Goal: Communication & Community: Answer question/provide support

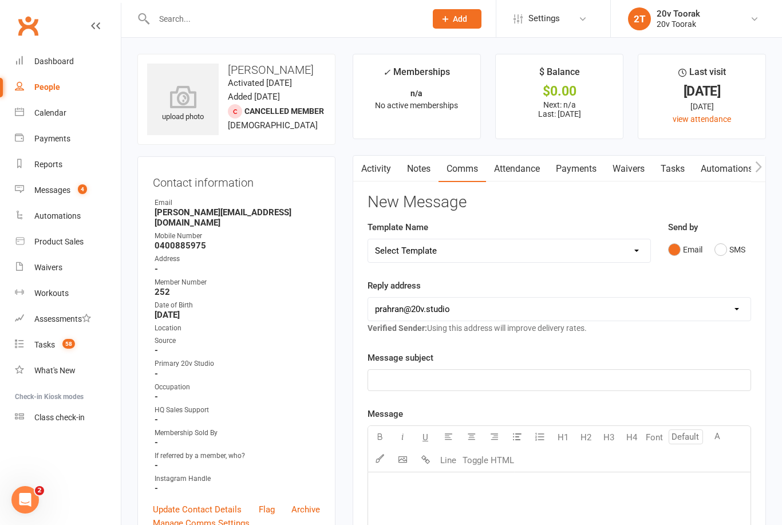
click at [57, 110] on div "Calendar" at bounding box center [50, 112] width 32 height 9
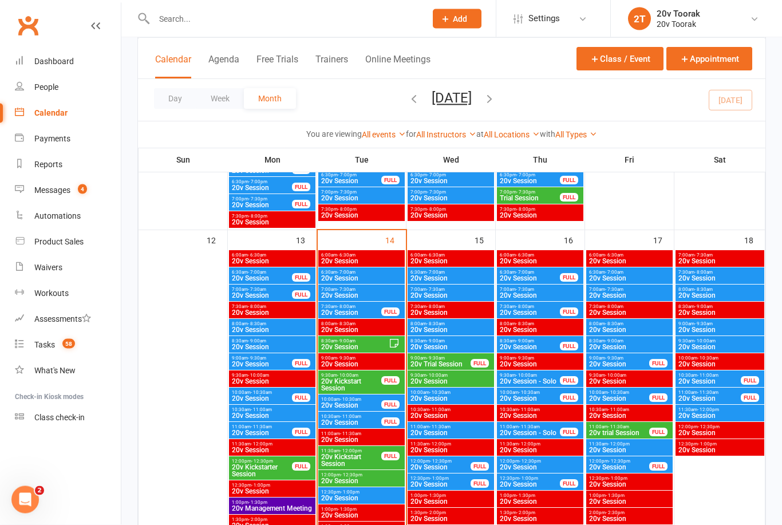
scroll to position [1032, 0]
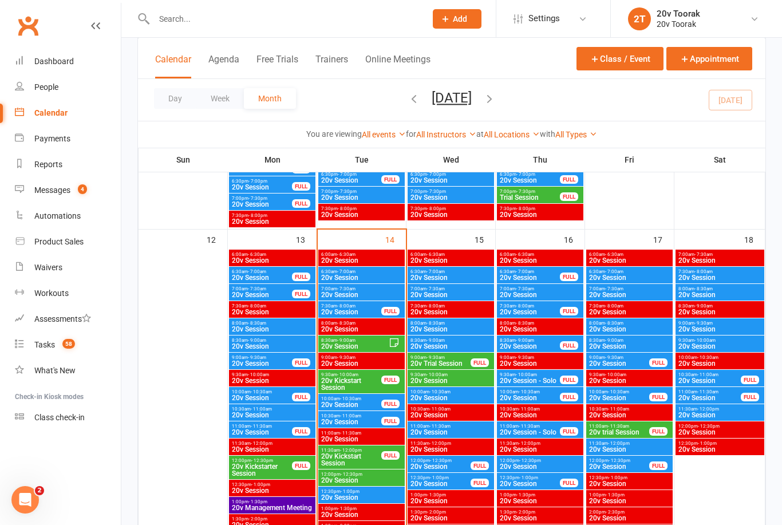
click at [366, 311] on span "20v Session" at bounding box center [351, 311] width 61 height 7
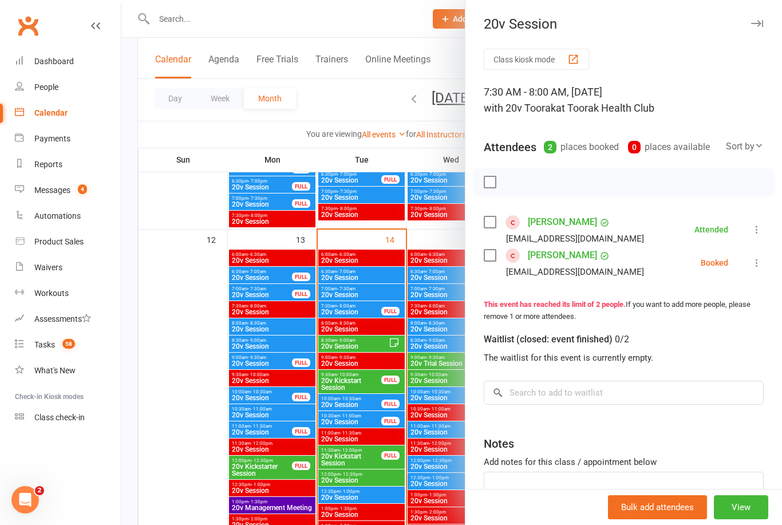
click at [554, 223] on link "Arshad Barmare" at bounding box center [562, 222] width 69 height 18
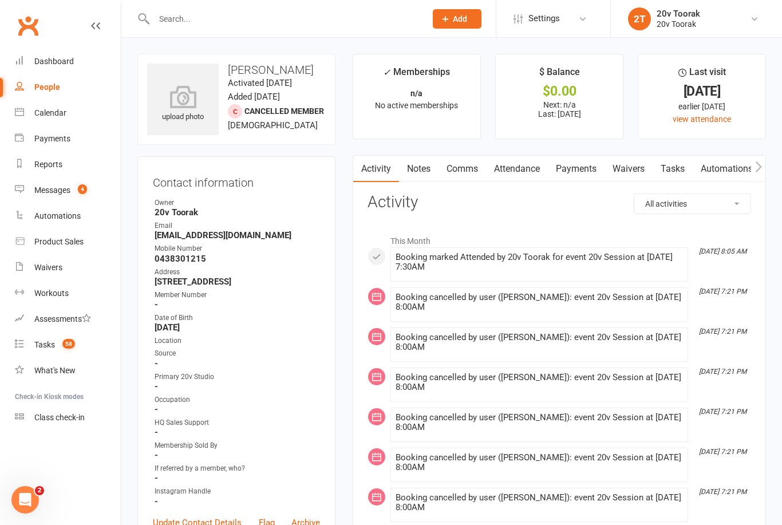
click at [677, 165] on link "Tasks" at bounding box center [672, 169] width 40 height 26
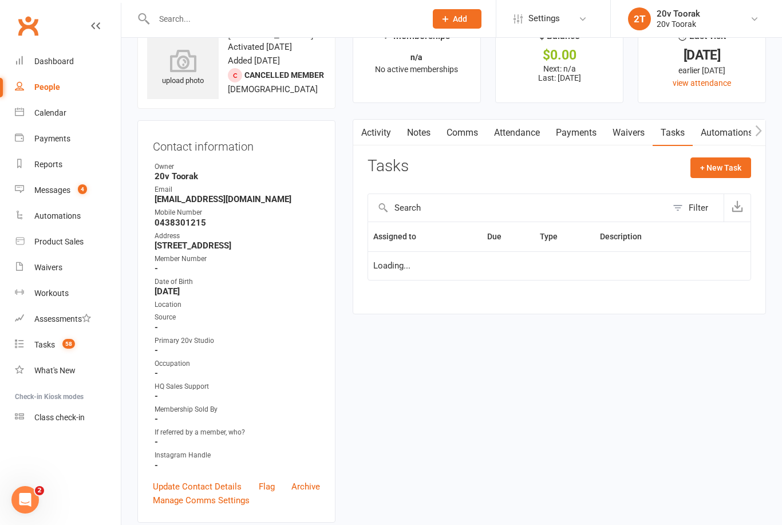
scroll to position [37, 0]
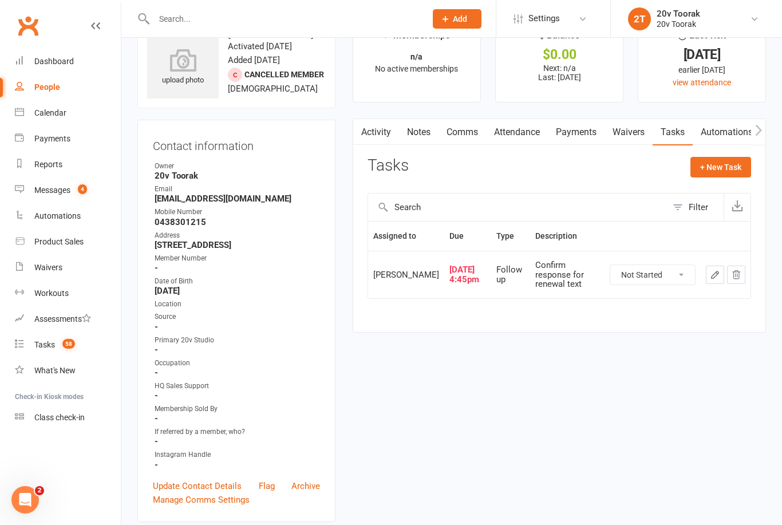
click at [732, 162] on button "+ New Task" at bounding box center [720, 167] width 61 height 21
select select "45736"
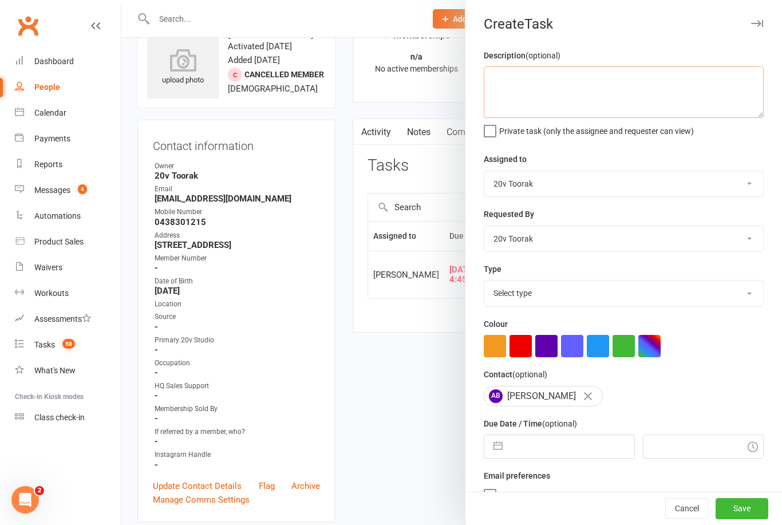
click at [648, 94] on textarea at bounding box center [624, 92] width 280 height 52
click at [642, 81] on textarea "Chat with Byron if there is flexibility for their sessions" at bounding box center [624, 92] width 280 height 52
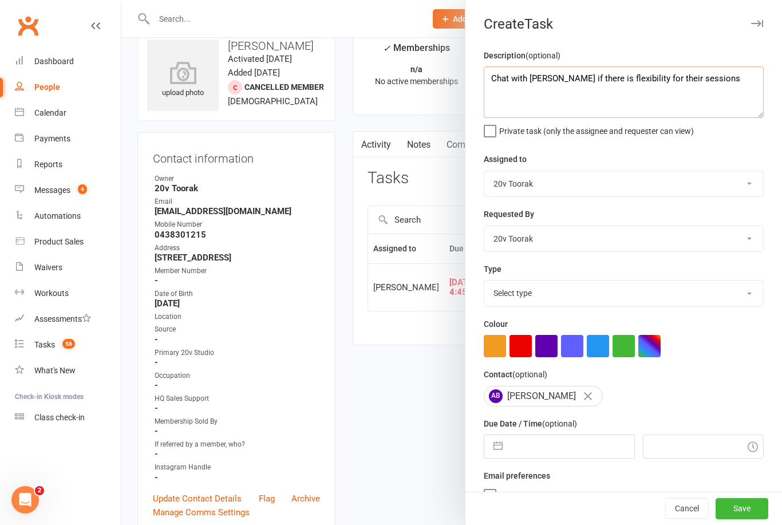
scroll to position [0, 0]
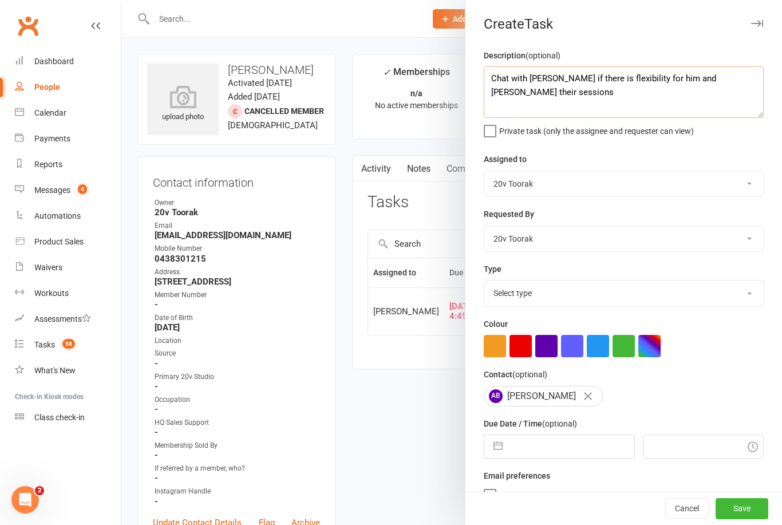
click at [655, 96] on textarea "Chat with Byron if there is flexibility for him and Shahina their sessions" at bounding box center [624, 92] width 280 height 52
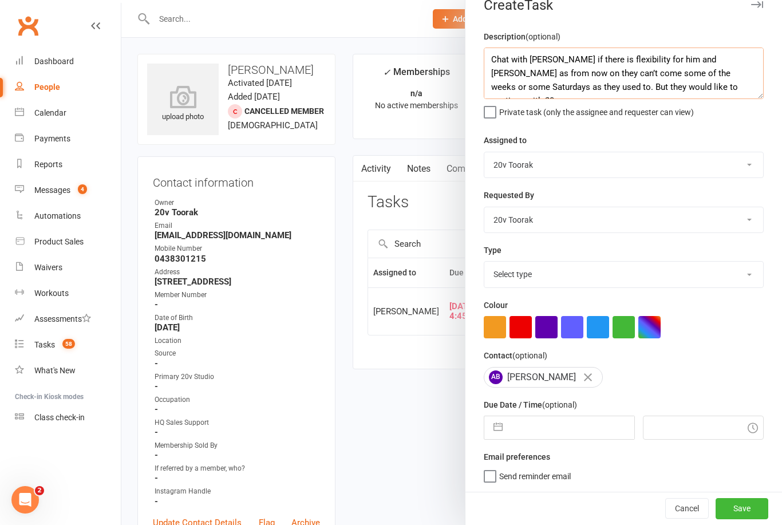
scroll to position [21, 0]
click at [551, 52] on textarea "Chat with Byron if there is flexibility for him and Shahina as from now on they…" at bounding box center [624, 74] width 280 height 52
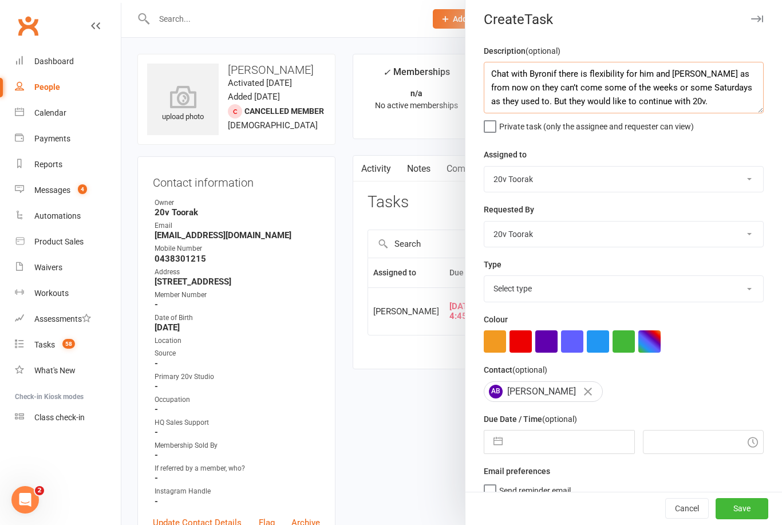
scroll to position [0, 0]
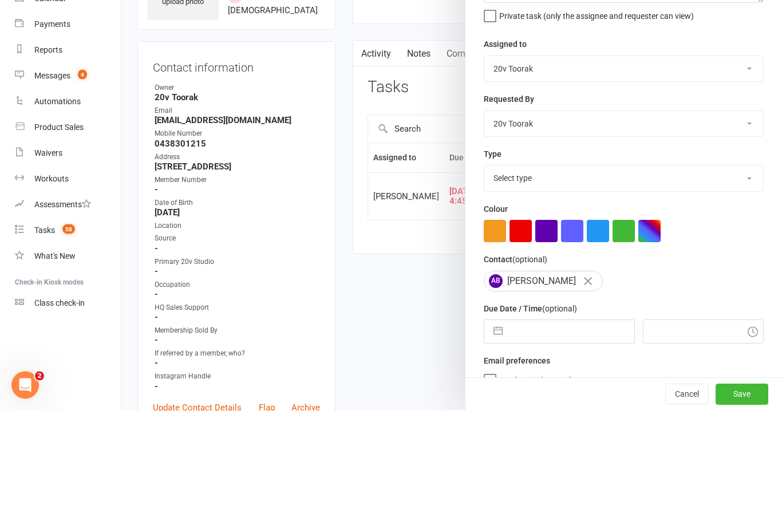
click at [750, 171] on select "Yu Wang 20v Toorak Byron Kruger Graham Pearson" at bounding box center [623, 183] width 279 height 25
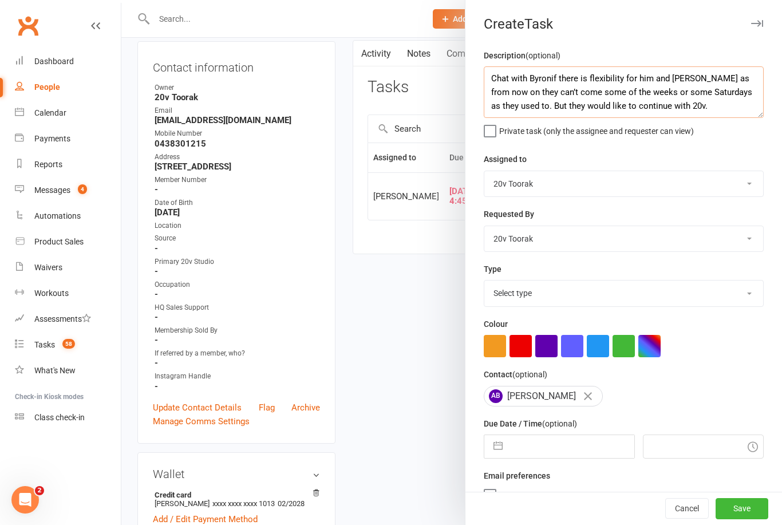
click at [511, 77] on textarea "Chat with Byronif there is flexibility for him and Shahina as from now on they …" at bounding box center [624, 92] width 280 height 52
click at [522, 77] on textarea "Chat with Byronif there is flexibility for him and Shahina as from now on they …" at bounding box center [624, 92] width 280 height 52
click at [701, 107] on textarea "Chat with Byronif there is flexibility for him and Shahina as from now on they …" at bounding box center [624, 92] width 280 height 52
click at [553, 76] on textarea "Chat with Byronif there is flexibility for him and Shahina as from now on they …" at bounding box center [624, 92] width 280 height 52
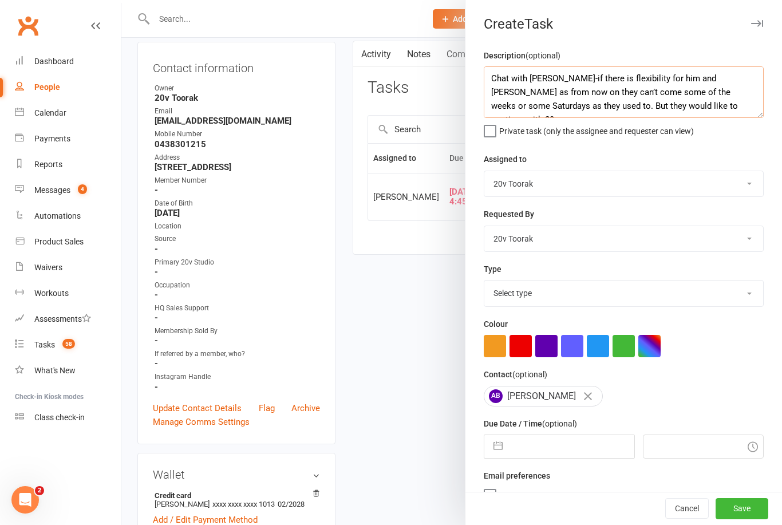
click at [549, 82] on textarea "Chat with Byron-if there is flexibility for him and Shahina as from now on they…" at bounding box center [624, 92] width 280 height 52
click at [493, 80] on textarea "Chat with Byron if there is flexibility for him and Shahina as from now on they…" at bounding box center [624, 92] width 280 height 52
click at [515, 68] on textarea "Chat with Byron if there is flexibility for him and Shahina as from now on they…" at bounding box center [624, 92] width 280 height 52
click at [510, 78] on textarea "Chat with Byron if there is flexibility for him and Shahina as from now on they…" at bounding box center [624, 92] width 280 height 52
click at [578, 76] on textarea "Chat or call : with Byron if there is flexibility for him and Shahina as from n…" at bounding box center [624, 92] width 280 height 52
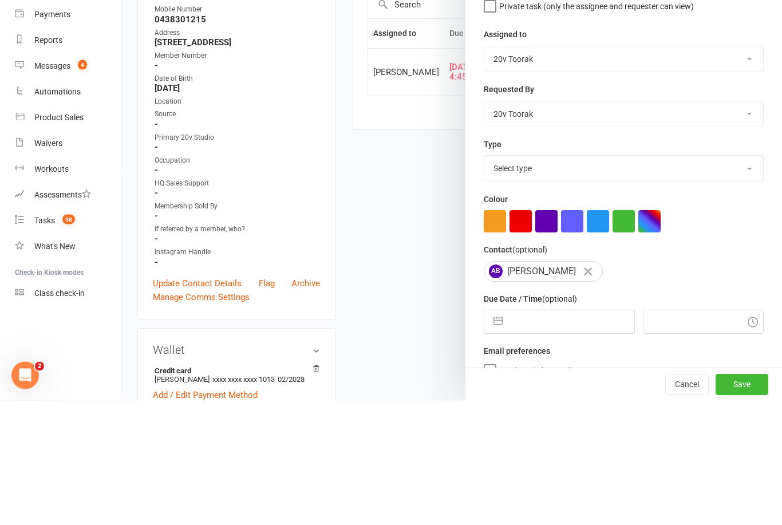
type textarea "Chat or call : if there is flexibility for him and Shahina as from now on they …"
click at [754, 171] on select "Yu Wang 20v Toorak Byron Kruger Graham Pearson" at bounding box center [623, 183] width 279 height 25
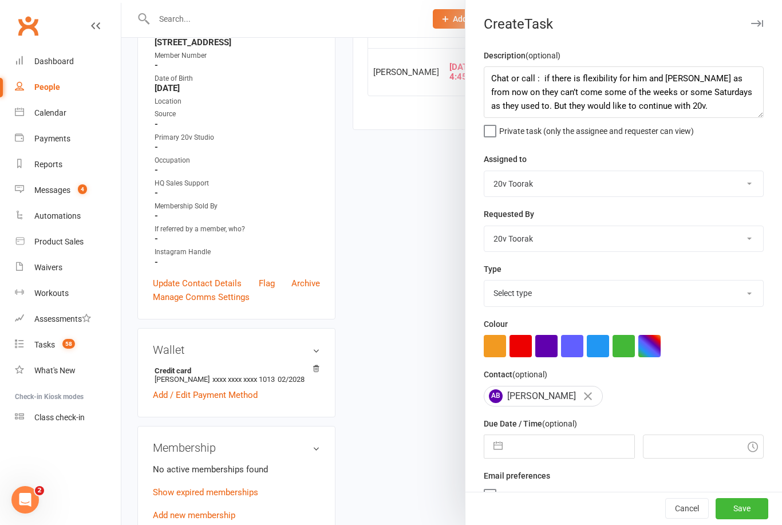
select select "46005"
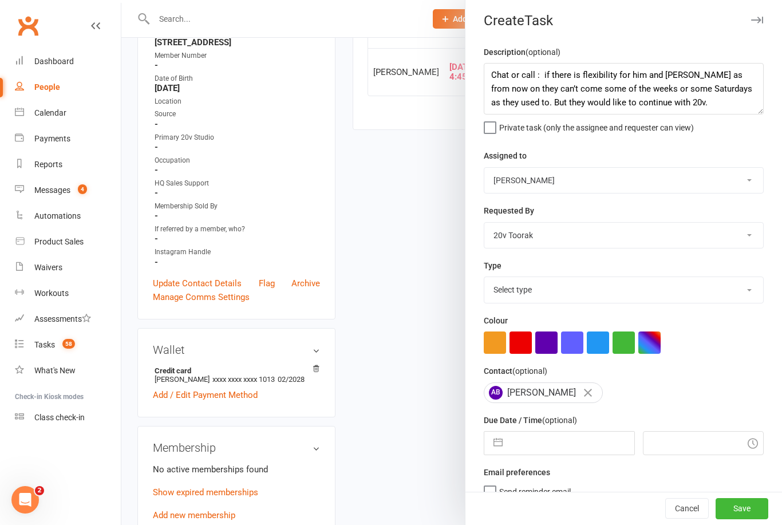
click at [547, 446] on input "text" at bounding box center [570, 443] width 125 height 23
select select "8"
select select "2025"
select select "9"
select select "2025"
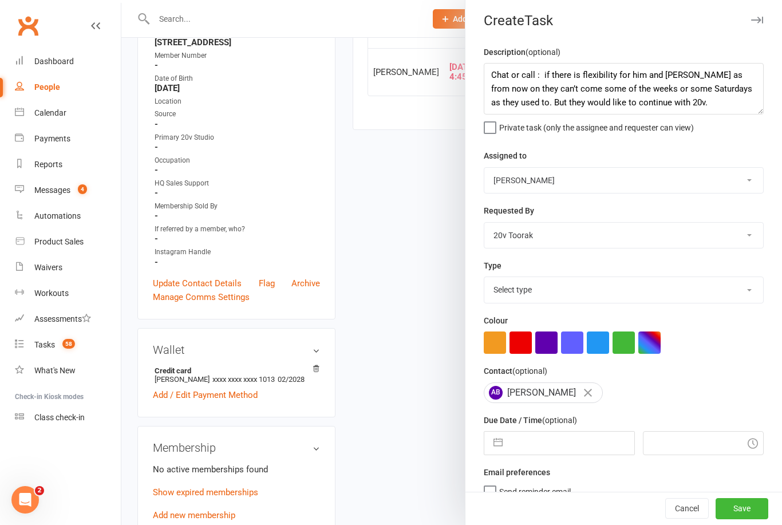
select select "10"
select select "2025"
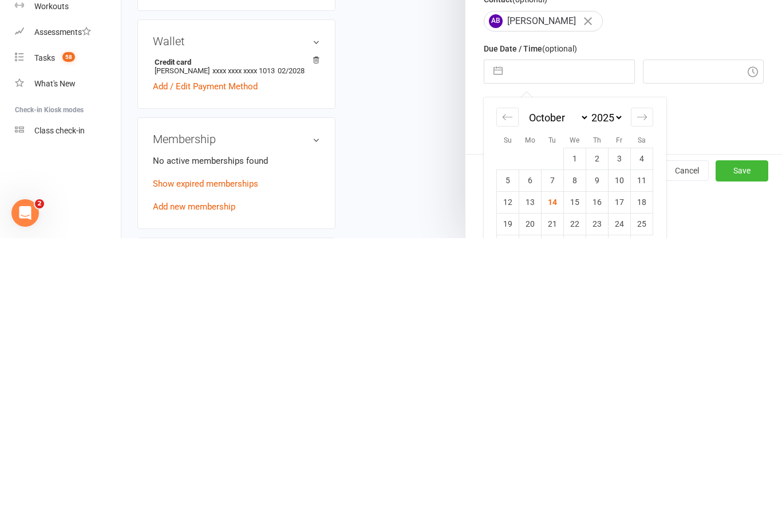
scroll to position [88, 0]
click at [553, 478] on td "14" at bounding box center [552, 489] width 22 height 22
type input "14 Oct 2025"
type input "8:15am"
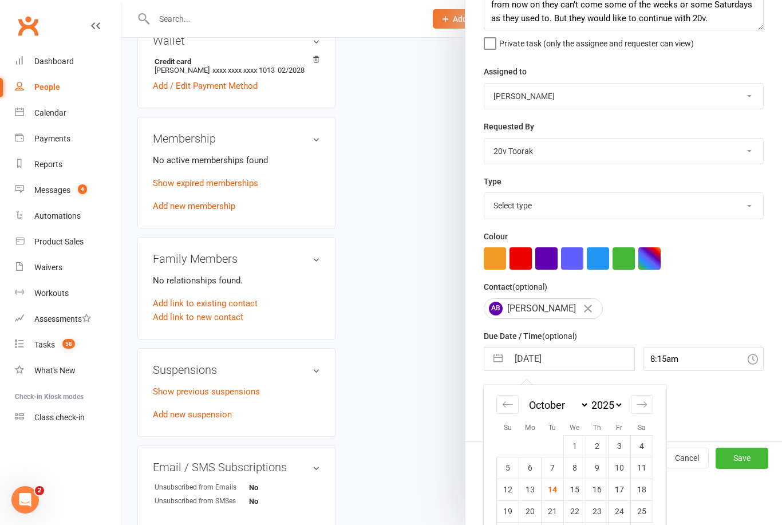
scroll to position [3, 0]
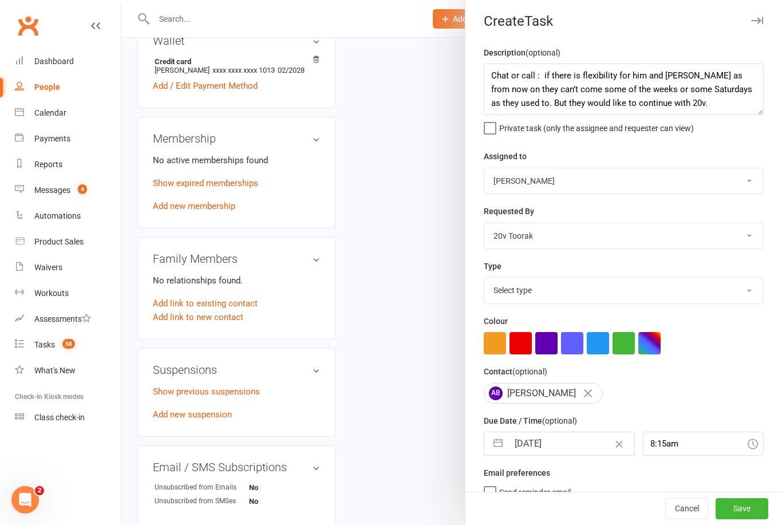
click at [496, 513] on label "Send "New Task" email" at bounding box center [531, 507] width 94 height 11
click at [496, 502] on input "Send "New Task" email" at bounding box center [531, 502] width 94 height 0
checkbox input "false"
click at [751, 519] on button "Save" at bounding box center [741, 509] width 53 height 21
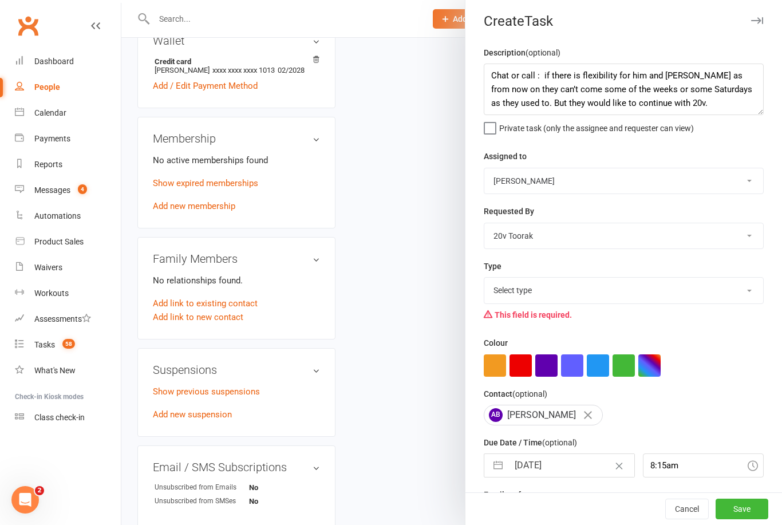
click at [745, 299] on select "Select type Call Call - to book trial Confirm session attendance Confirm trial …" at bounding box center [623, 290] width 279 height 25
select select "23277"
click at [753, 519] on button "Save" at bounding box center [741, 509] width 53 height 21
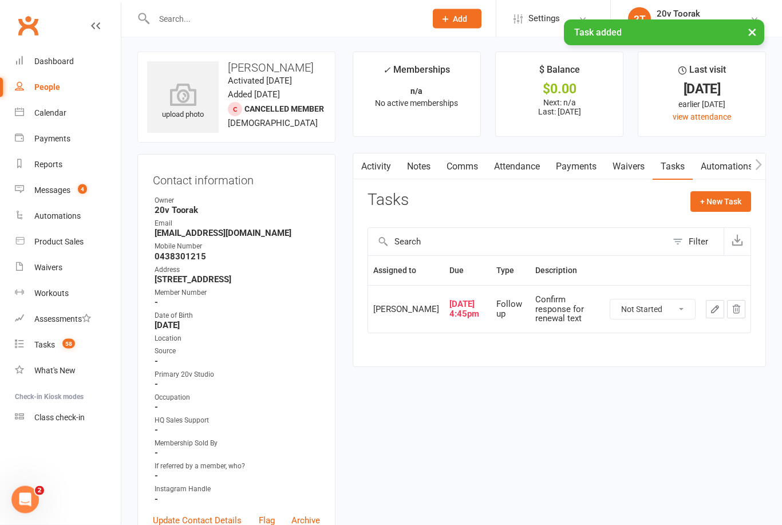
scroll to position [0, 0]
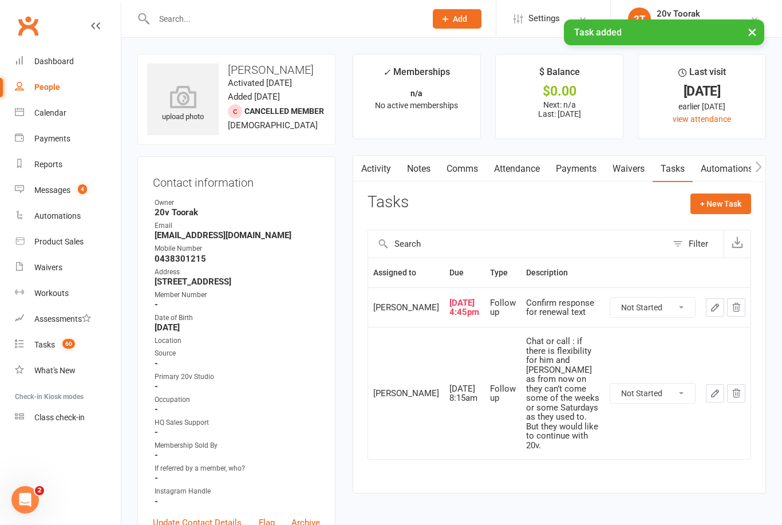
click at [62, 187] on div "Messages" at bounding box center [52, 189] width 36 height 9
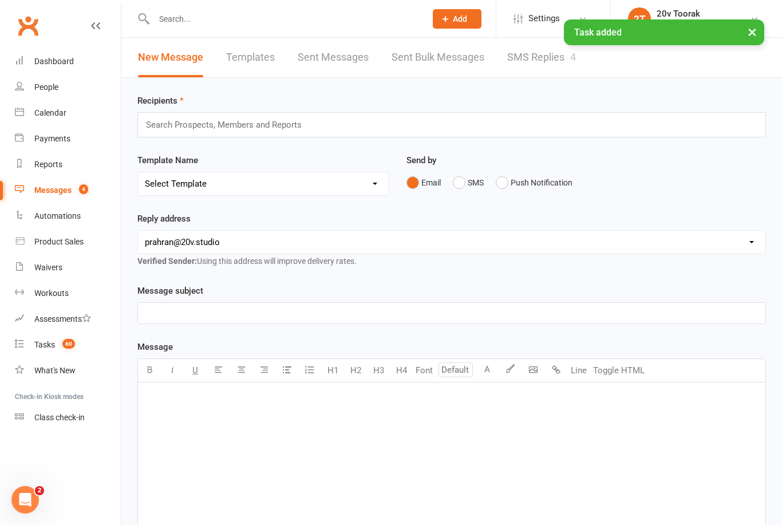
click at [548, 49] on link "SMS Replies 4" at bounding box center [541, 57] width 69 height 39
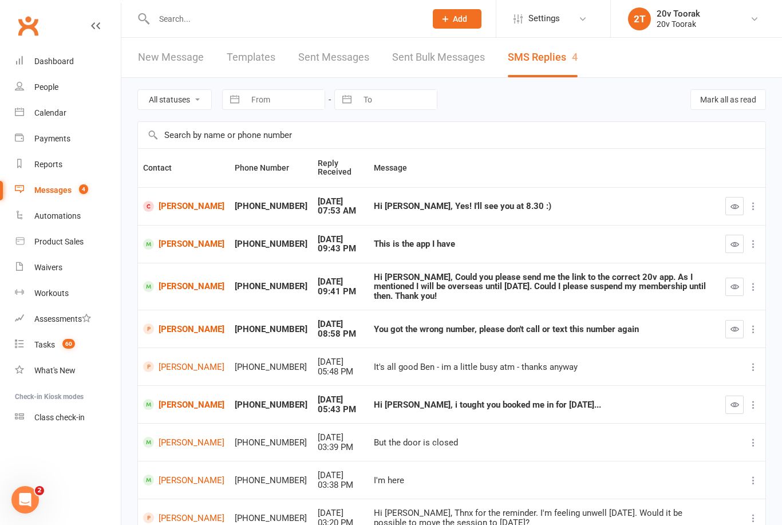
click at [727, 207] on button "button" at bounding box center [734, 206] width 18 height 18
click at [177, 209] on link "[PERSON_NAME]" at bounding box center [183, 206] width 81 height 11
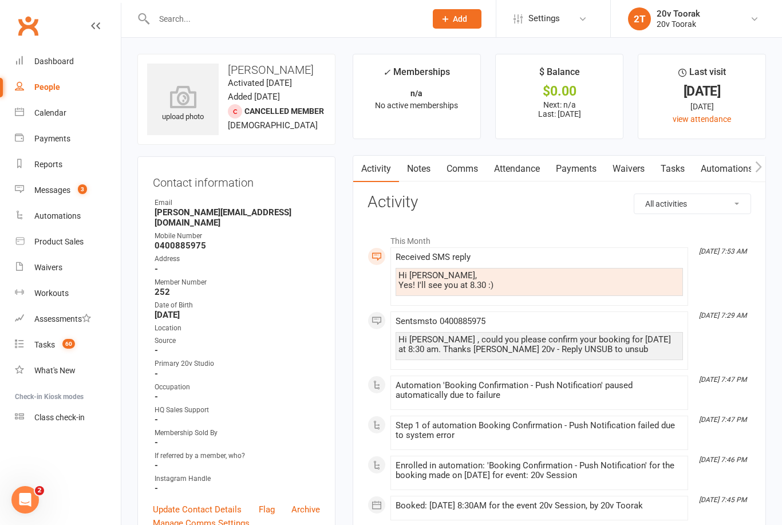
click at [471, 174] on link "Comms" at bounding box center [462, 169] width 48 height 26
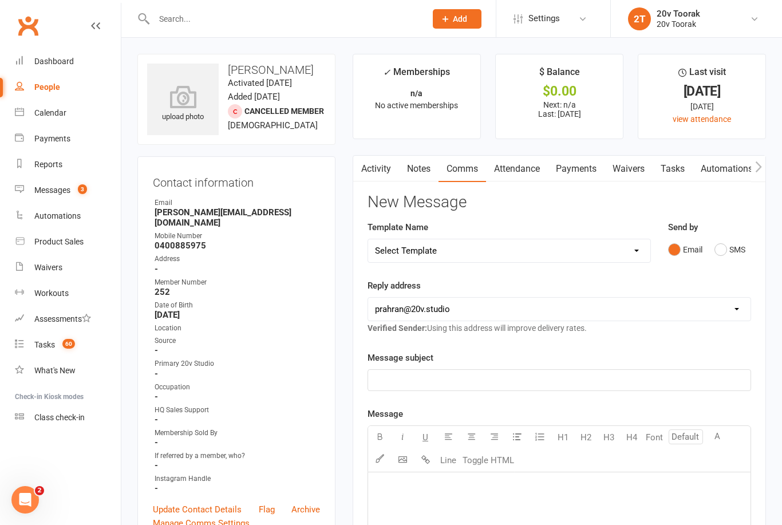
click at [729, 254] on button "SMS" at bounding box center [729, 250] width 31 height 22
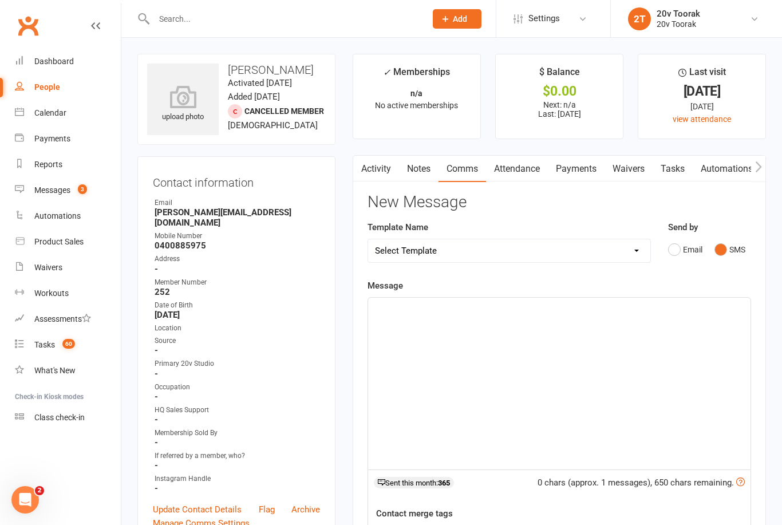
click at [614, 316] on div "﻿" at bounding box center [559, 384] width 382 height 172
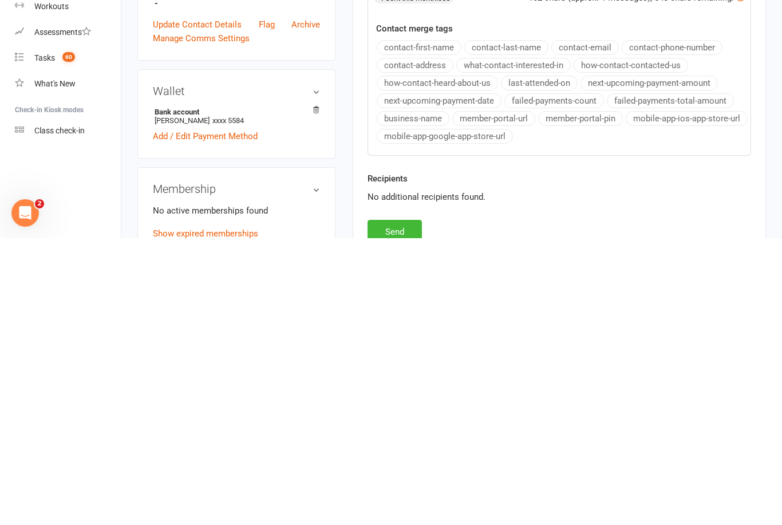
click at [406, 507] on button "Send" at bounding box center [394, 519] width 54 height 24
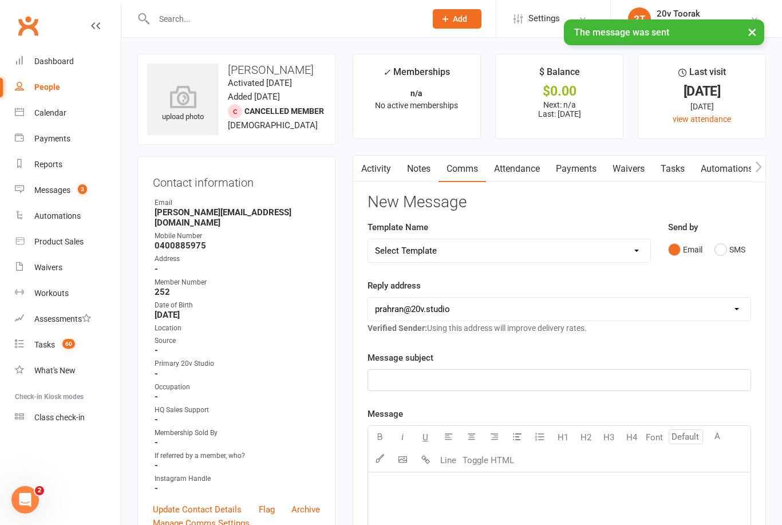
click at [64, 112] on div "Calendar" at bounding box center [50, 112] width 32 height 9
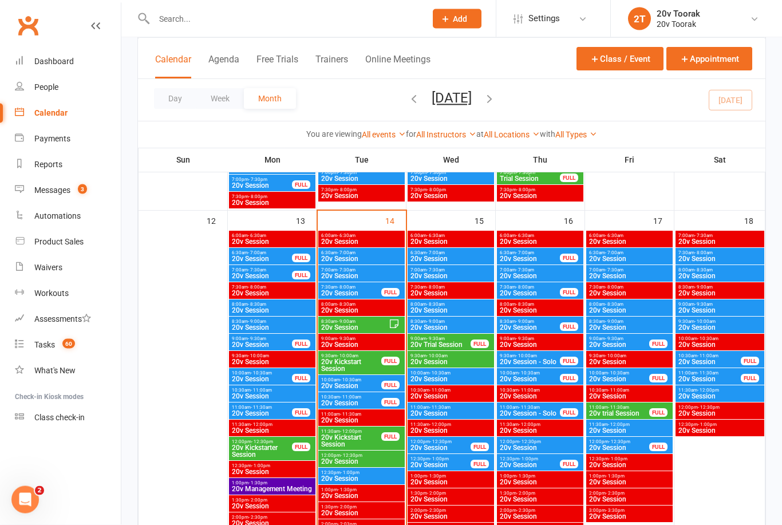
click at [346, 364] on span "20v Kickstart Session" at bounding box center [351, 366] width 61 height 14
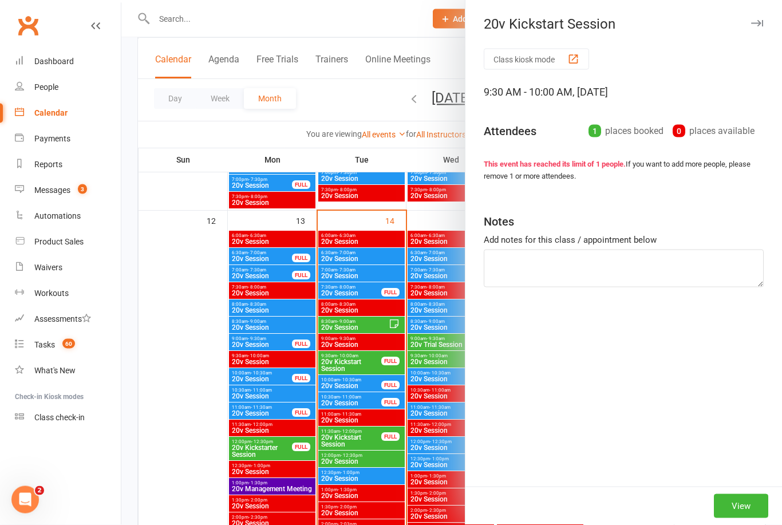
scroll to position [1051, 0]
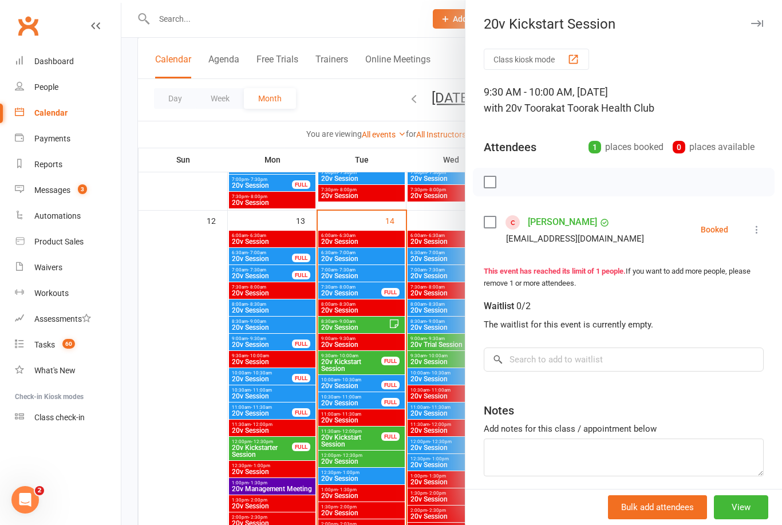
click at [163, 429] on div at bounding box center [451, 262] width 660 height 525
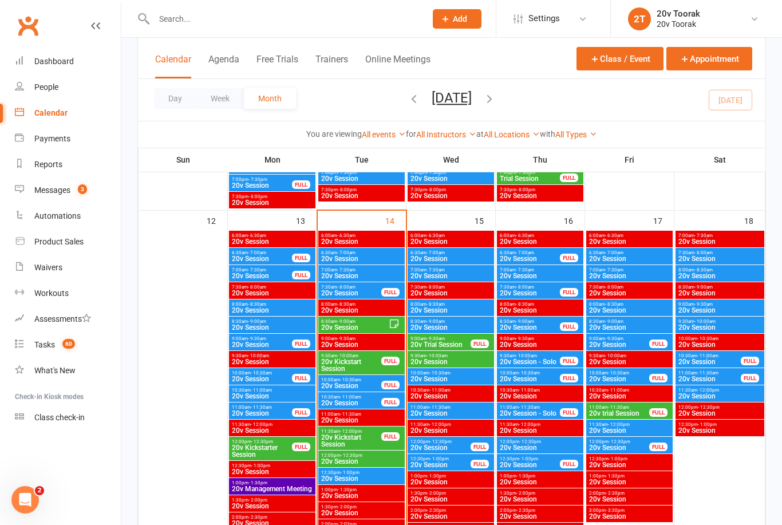
click at [365, 382] on span "20v Session" at bounding box center [351, 385] width 61 height 7
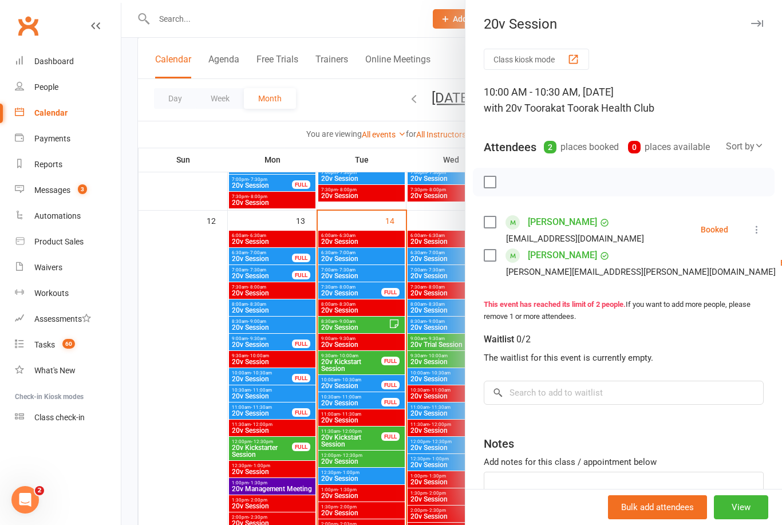
click at [200, 426] on div at bounding box center [451, 262] width 660 height 525
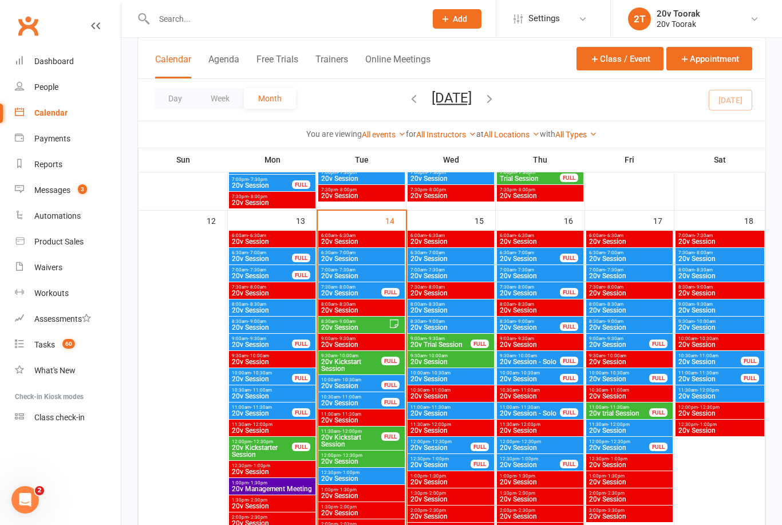
click at [354, 366] on span "20v Kickstart Session" at bounding box center [351, 365] width 61 height 14
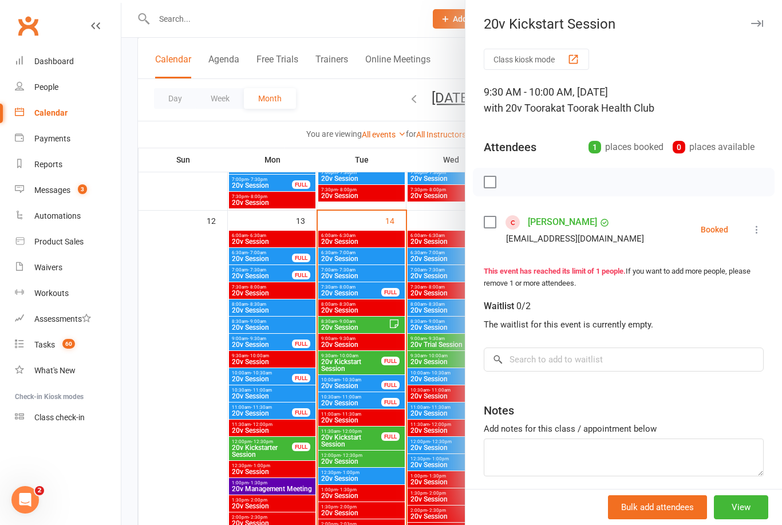
click at [196, 450] on div at bounding box center [451, 262] width 660 height 525
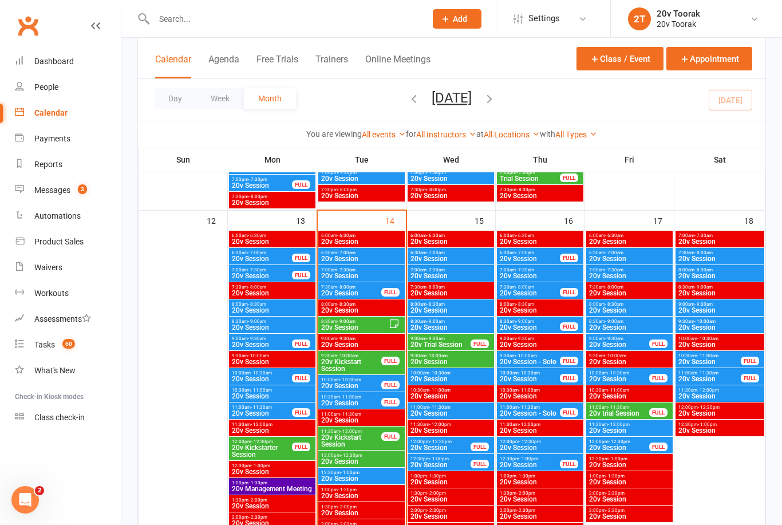
click at [352, 386] on span "20v Session" at bounding box center [351, 385] width 61 height 7
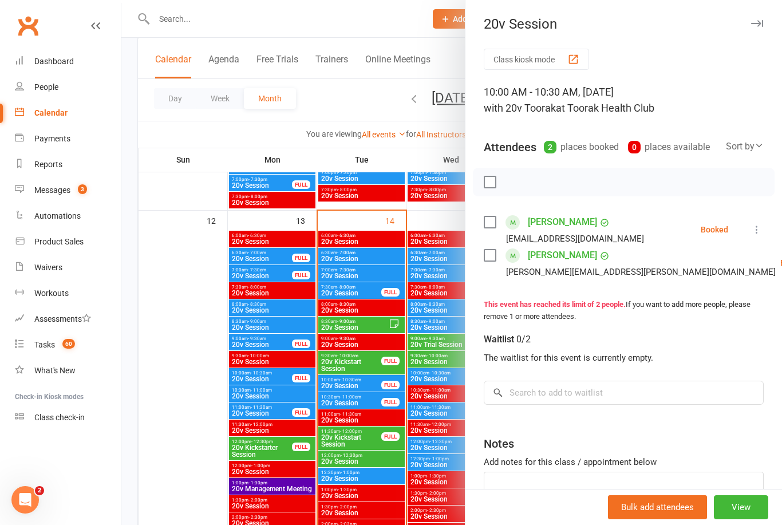
click at [206, 454] on div at bounding box center [451, 262] width 660 height 525
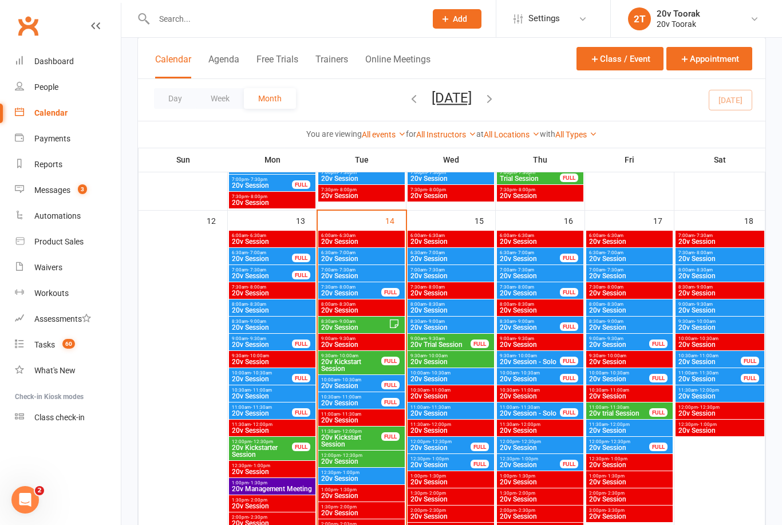
click at [351, 401] on span "20v Session" at bounding box center [351, 402] width 61 height 7
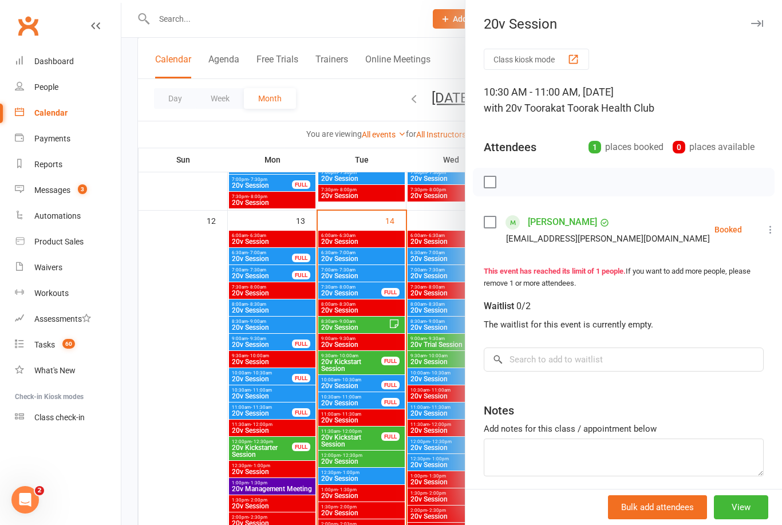
click at [215, 457] on div at bounding box center [451, 262] width 660 height 525
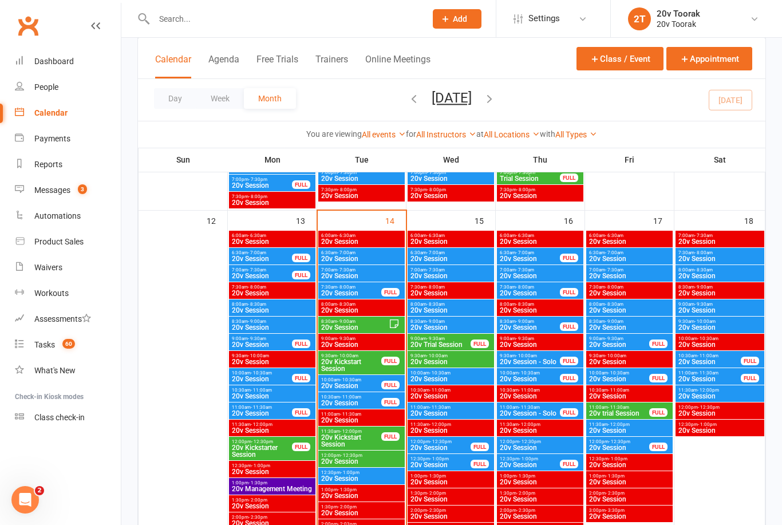
click at [359, 441] on span "20v Kickstart Session" at bounding box center [351, 441] width 61 height 14
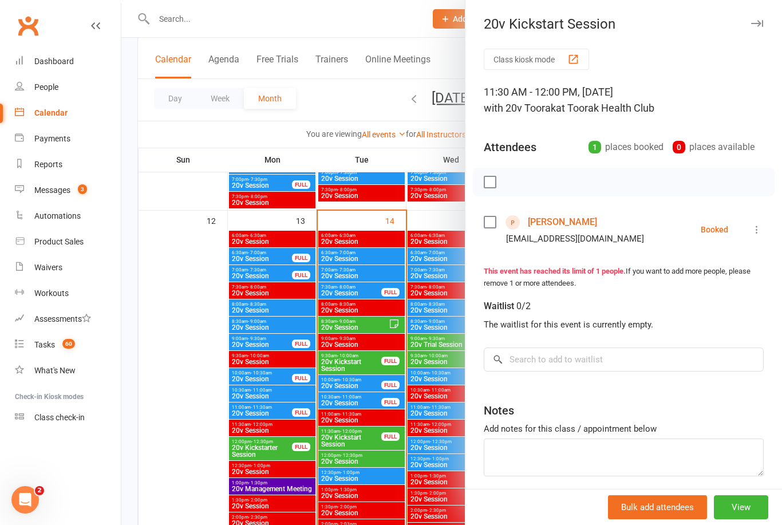
click at [573, 220] on link "Adrian Giovannucci" at bounding box center [562, 222] width 69 height 18
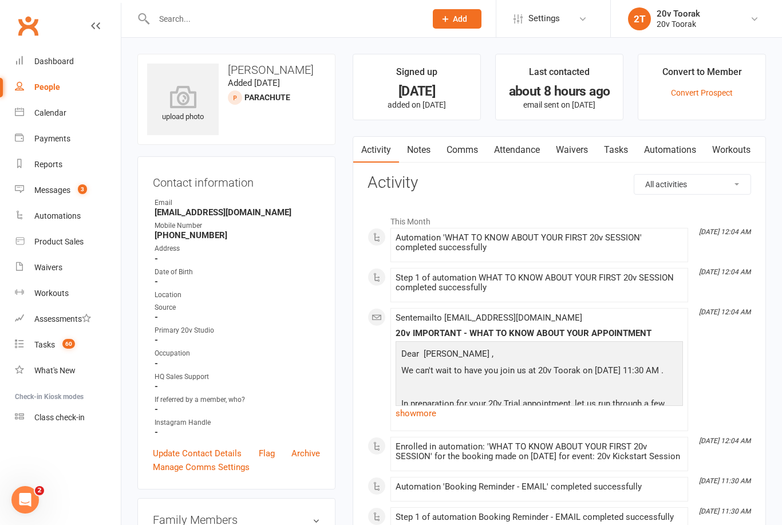
click at [465, 144] on link "Comms" at bounding box center [462, 150] width 48 height 26
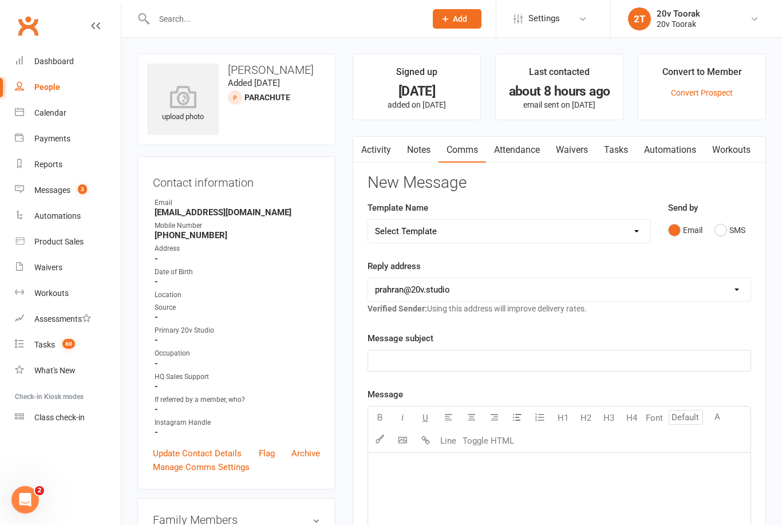
click at [715, 236] on button "SMS" at bounding box center [729, 230] width 31 height 22
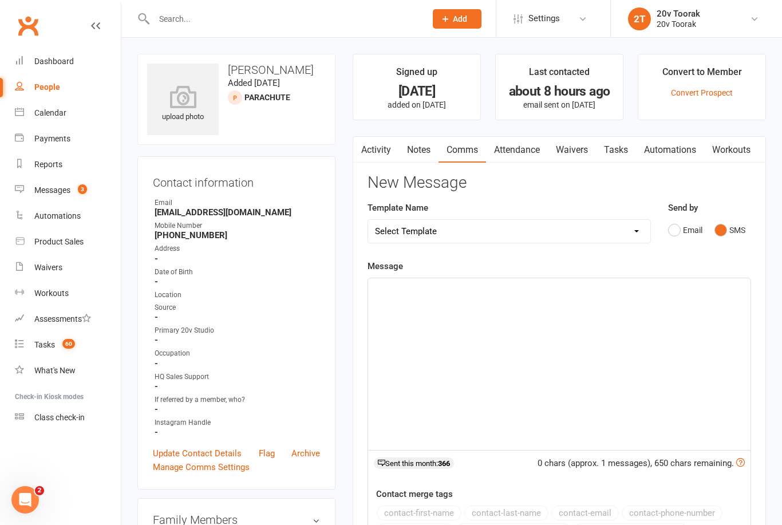
click at [567, 288] on p "﻿" at bounding box center [559, 289] width 369 height 14
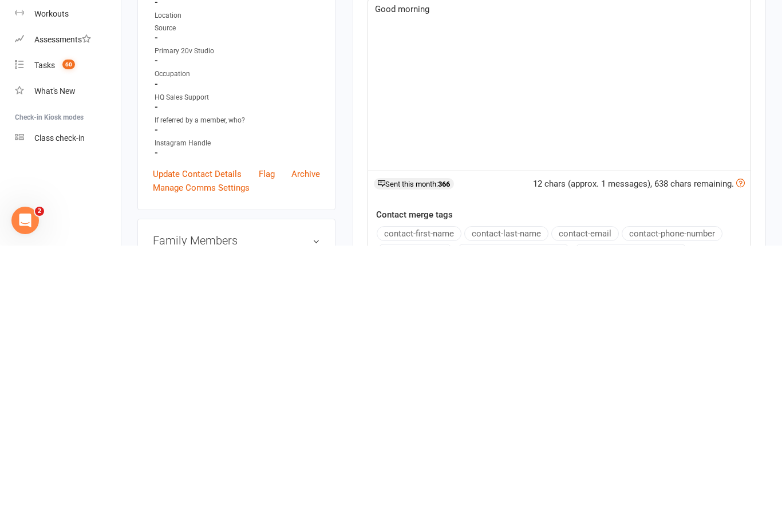
scroll to position [25, 0]
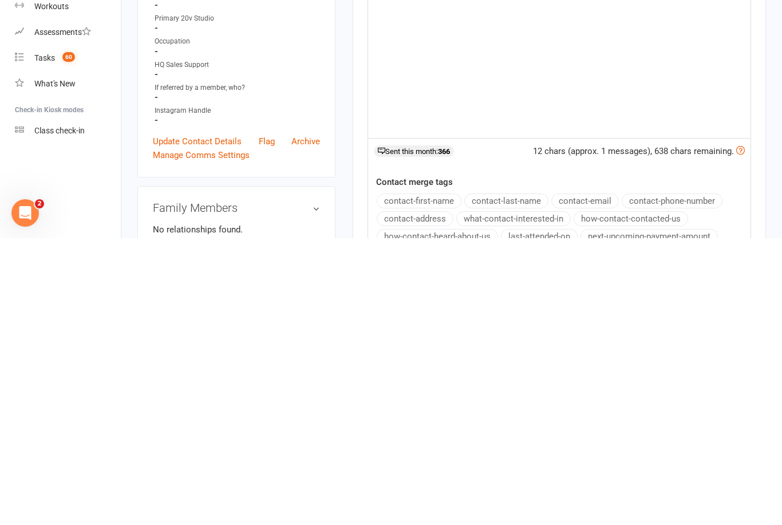
click at [438, 480] on button "contact-first-name" at bounding box center [419, 487] width 85 height 15
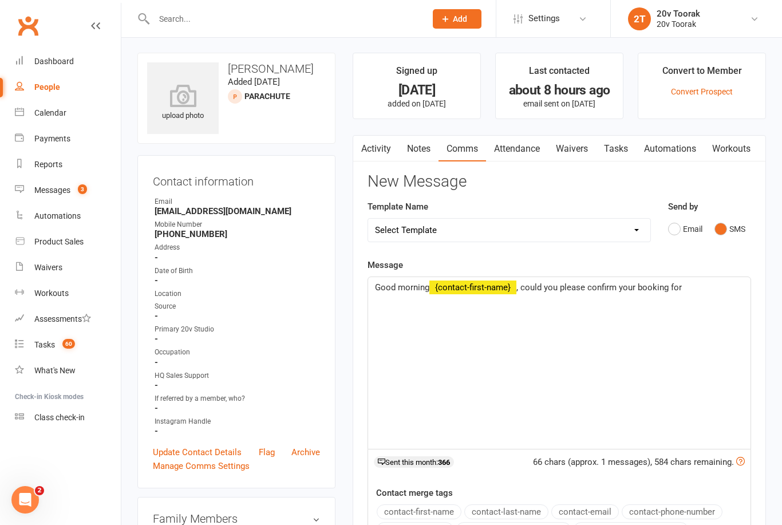
scroll to position [0, 0]
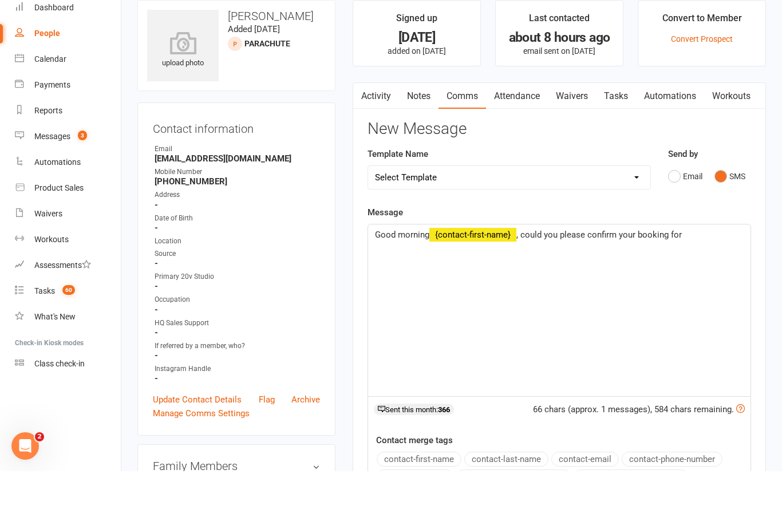
click at [525, 137] on link "Attendance" at bounding box center [517, 150] width 62 height 26
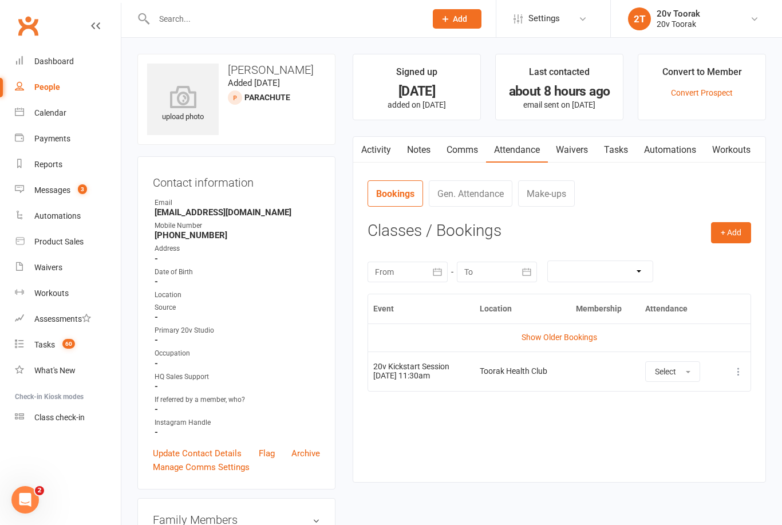
click at [468, 152] on link "Comms" at bounding box center [462, 150] width 48 height 26
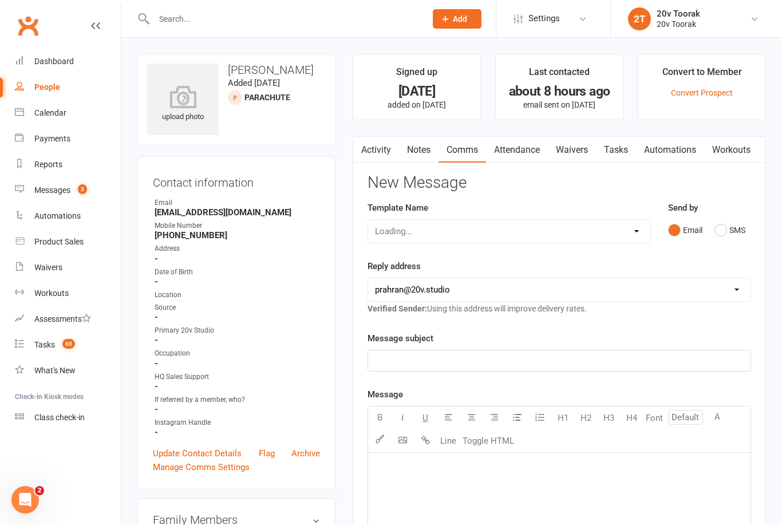
click at [725, 235] on button "SMS" at bounding box center [729, 230] width 31 height 22
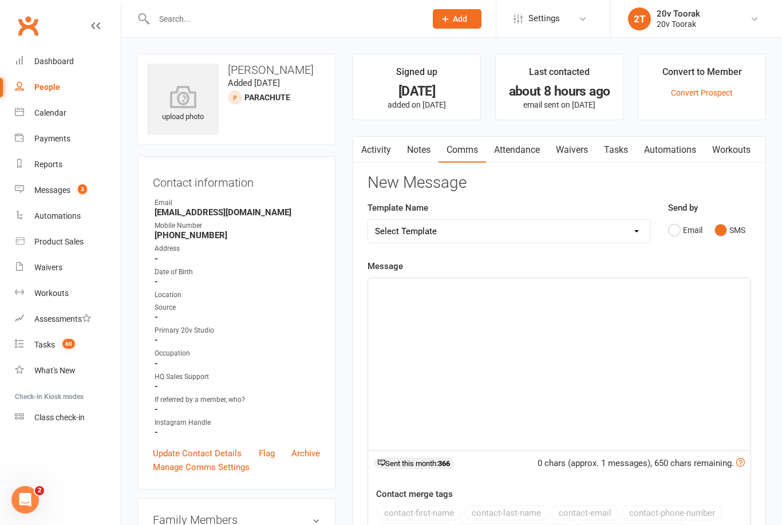
click at [481, 290] on p "﻿" at bounding box center [559, 289] width 369 height 14
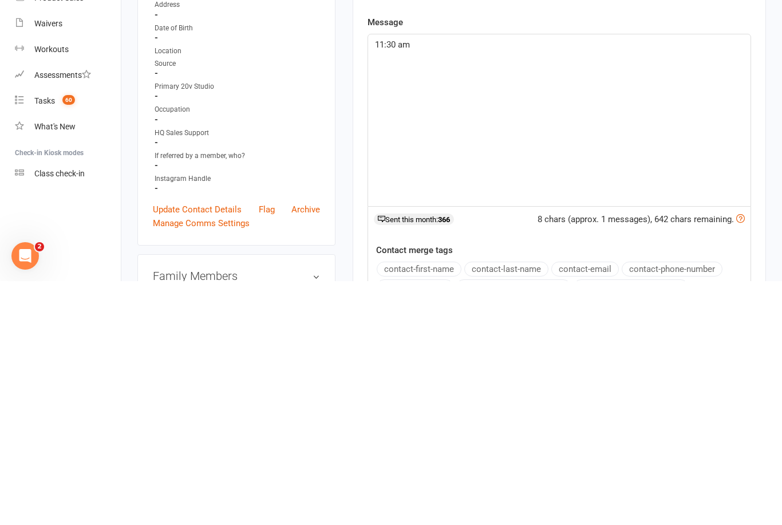
click at [384, 278] on div "11:30 am" at bounding box center [559, 364] width 382 height 172
click at [393, 283] on span "11:30 am" at bounding box center [392, 288] width 35 height 10
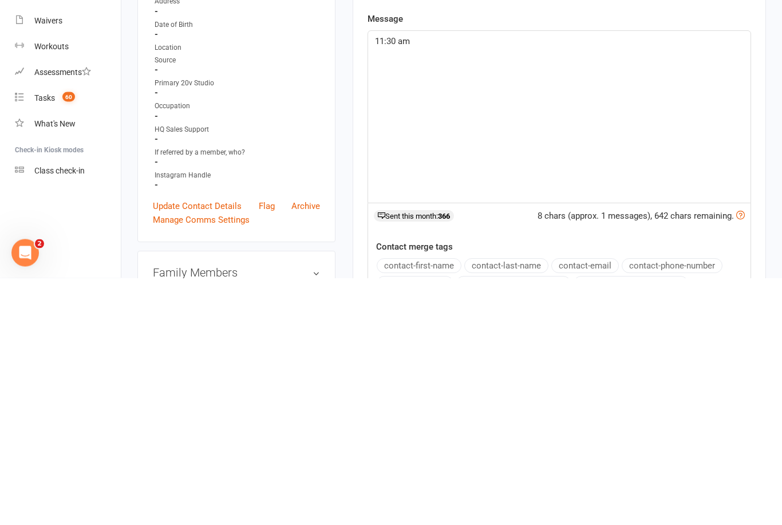
click at [373, 278] on div "11:30 am" at bounding box center [559, 364] width 382 height 172
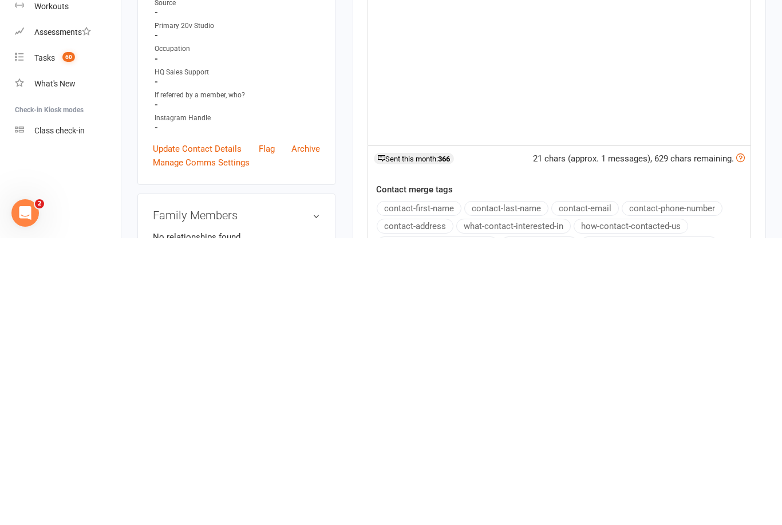
scroll to position [20, 0]
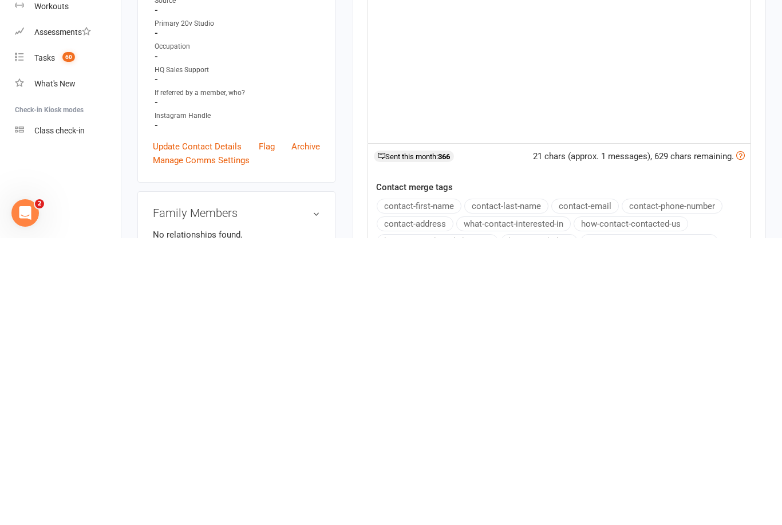
click at [445, 485] on button "contact-first-name" at bounding box center [419, 492] width 85 height 15
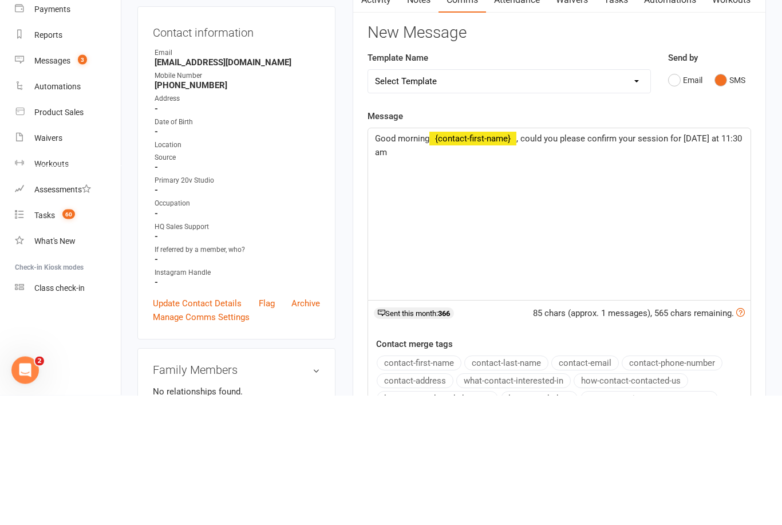
click at [695, 263] on span ", could you please confirm your session for today at 11:30 am" at bounding box center [559, 275] width 369 height 24
click at [436, 258] on div "Good morning ﻿ {contact-first-name} , could you please confirm your session for…" at bounding box center [559, 344] width 382 height 172
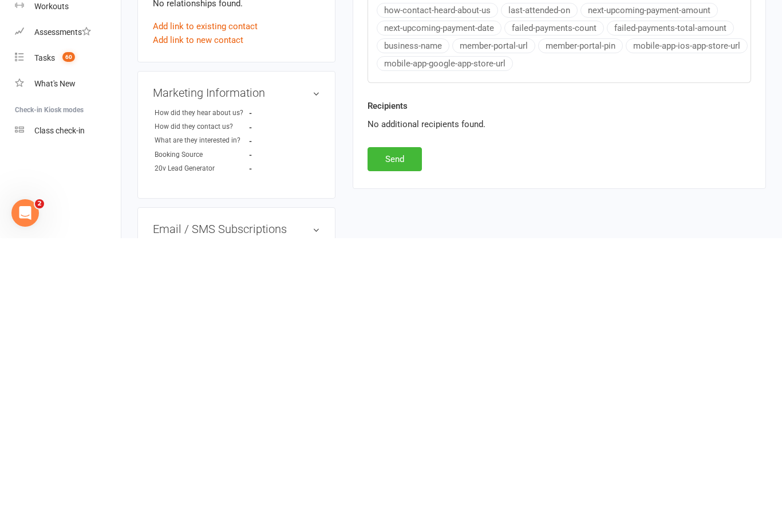
click at [405, 434] on button "Send" at bounding box center [394, 446] width 54 height 24
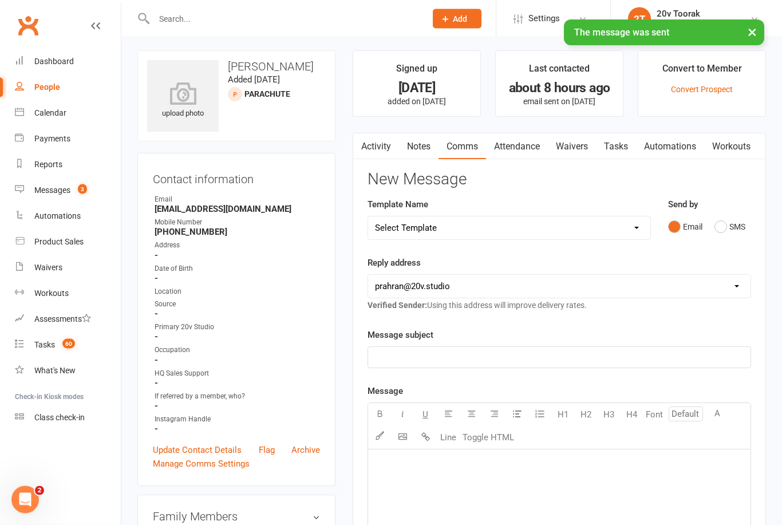
scroll to position [0, 0]
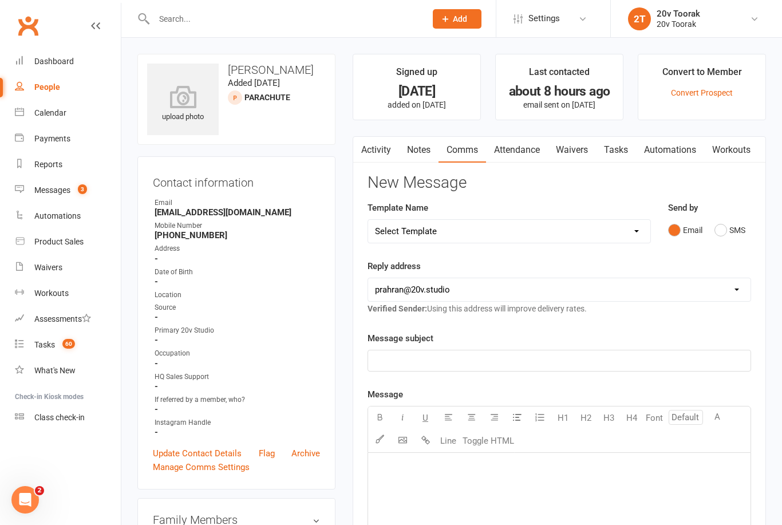
click at [63, 196] on link "Messages 3" at bounding box center [68, 190] width 106 height 26
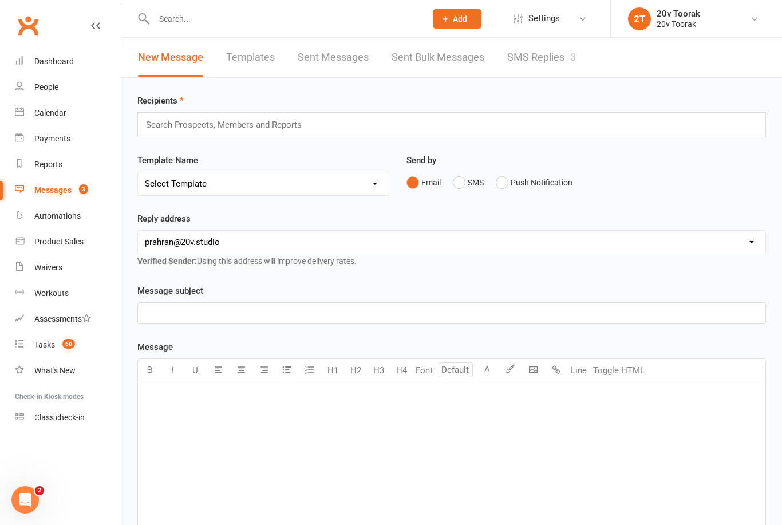
click at [544, 57] on link "SMS Replies 3" at bounding box center [541, 57] width 69 height 39
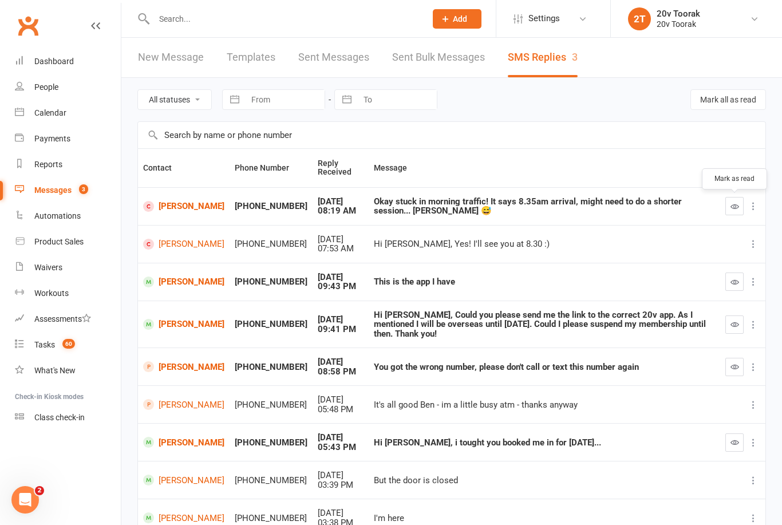
click at [731, 209] on icon "button" at bounding box center [734, 206] width 9 height 9
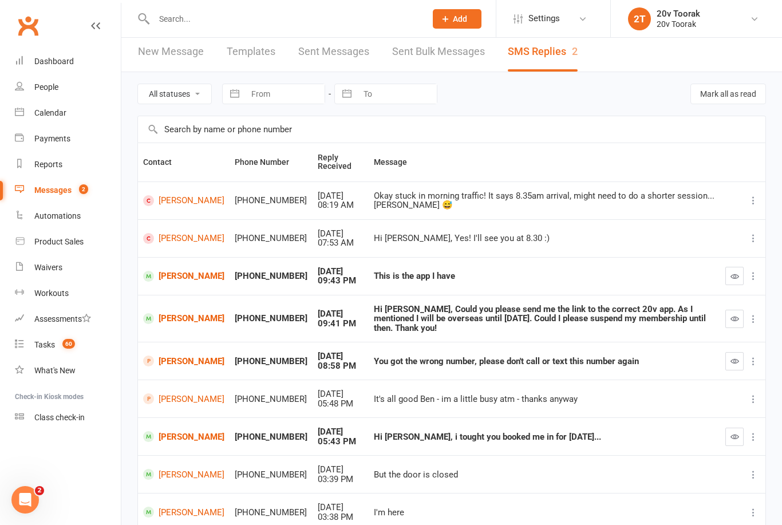
scroll to position [6, 0]
click at [185, 312] on link "[PERSON_NAME]" at bounding box center [183, 317] width 81 height 11
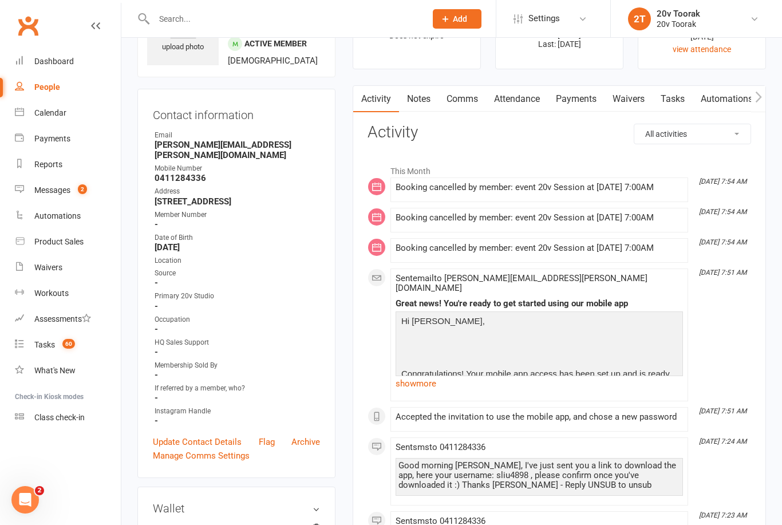
scroll to position [69, 0]
click at [434, 392] on link "show more" at bounding box center [538, 384] width 287 height 16
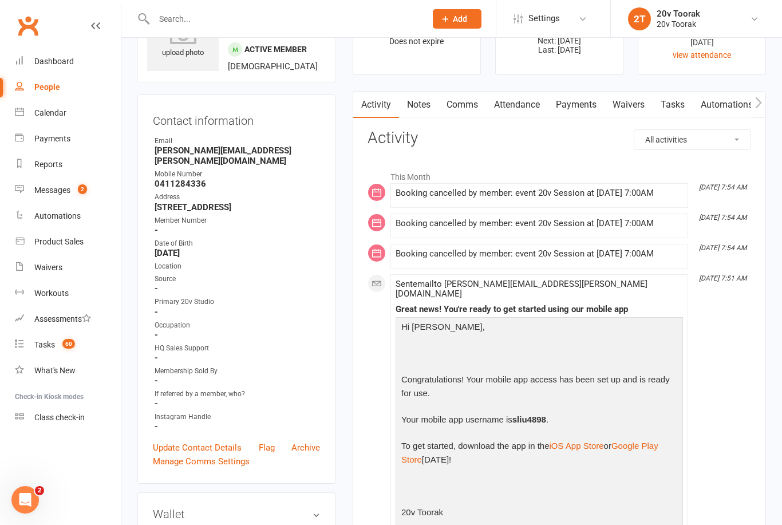
scroll to position [0, 0]
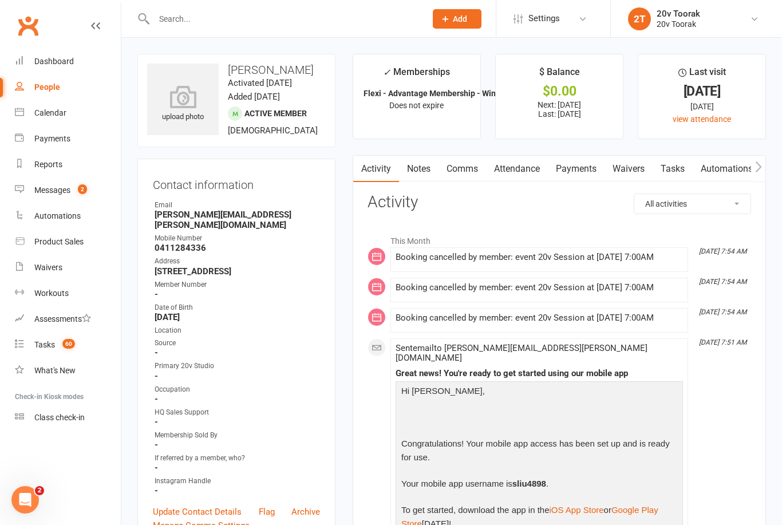
click at [467, 173] on link "Comms" at bounding box center [462, 169] width 48 height 26
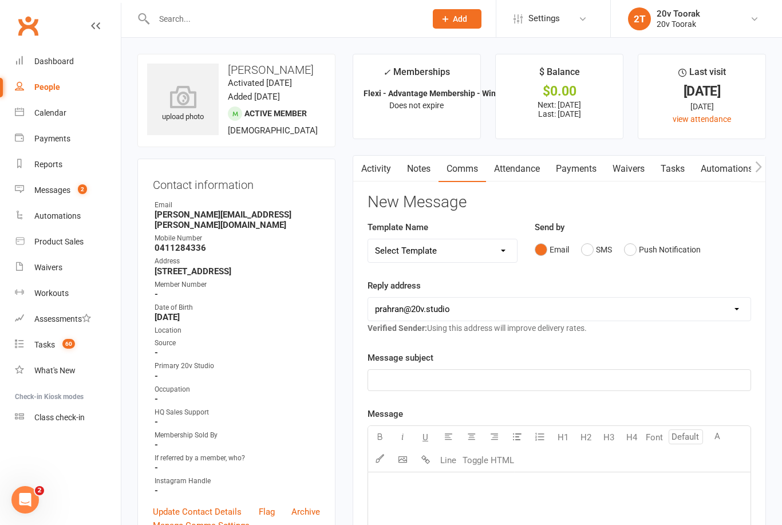
click at [62, 187] on div "Messages" at bounding box center [52, 189] width 36 height 9
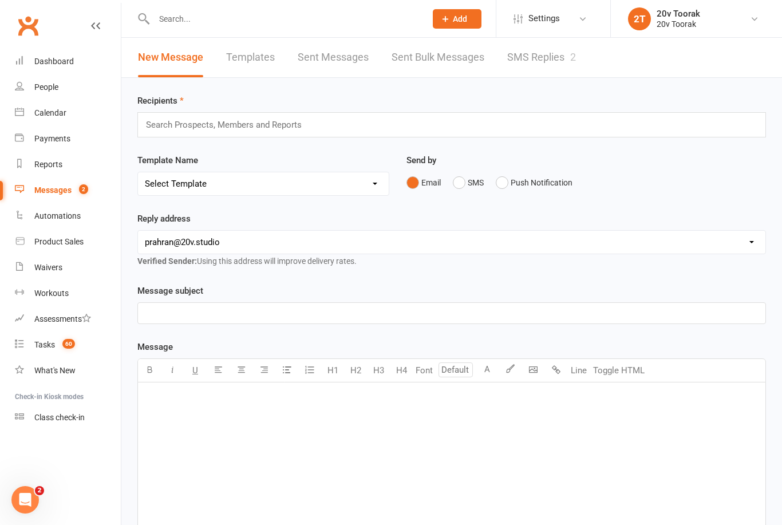
click at [76, 194] on count-badge "2" at bounding box center [80, 189] width 15 height 9
click at [547, 63] on link "SMS Replies 2" at bounding box center [541, 57] width 69 height 39
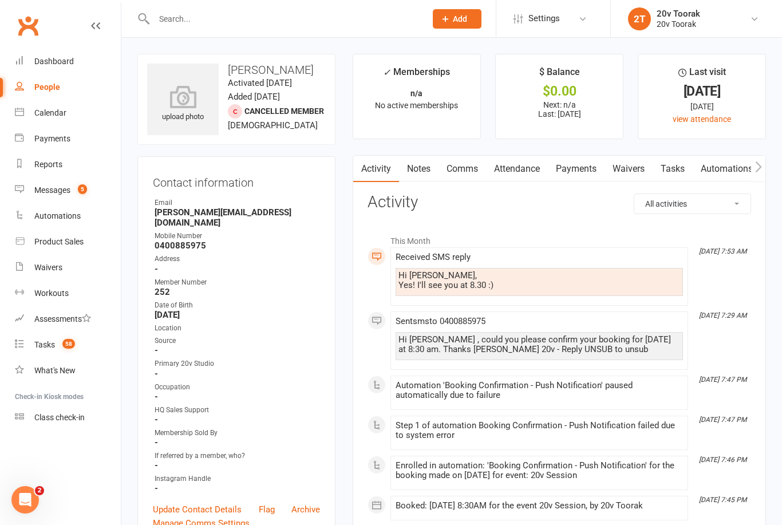
click at [62, 116] on div "Calendar" at bounding box center [50, 112] width 32 height 9
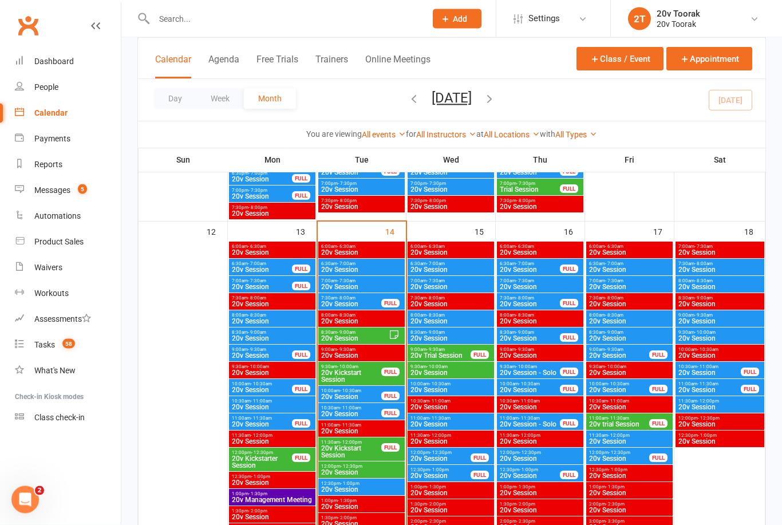
scroll to position [1040, 0]
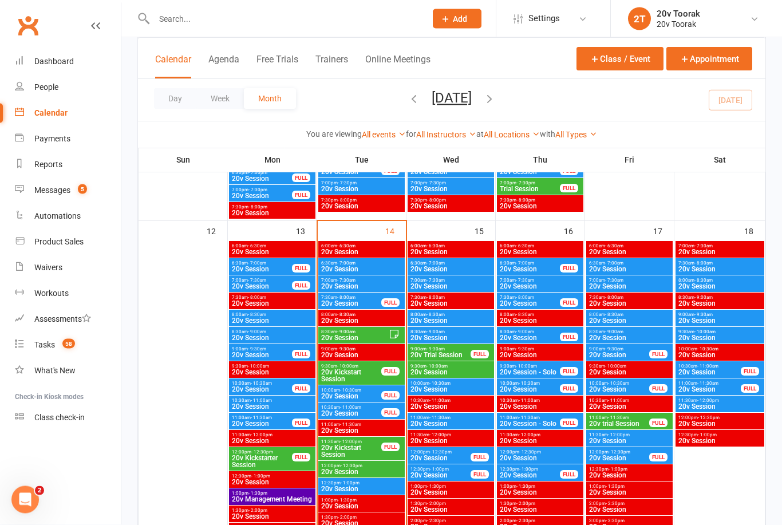
click at [373, 352] on span "20v Session" at bounding box center [362, 355] width 82 height 7
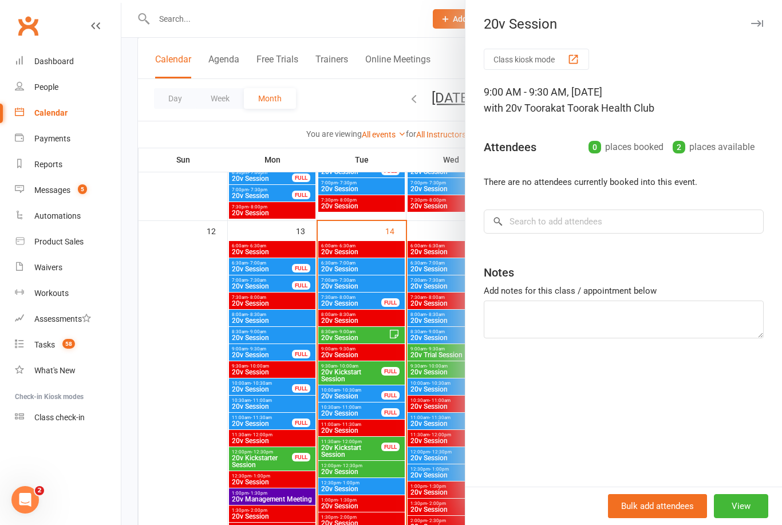
click at [196, 388] on div at bounding box center [451, 262] width 660 height 525
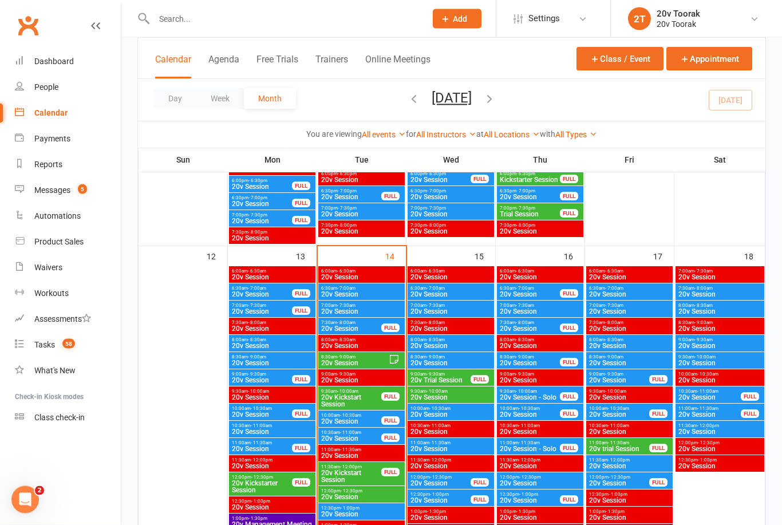
scroll to position [1015, 0]
click at [362, 401] on span "20v Kickstart Session" at bounding box center [351, 401] width 61 height 14
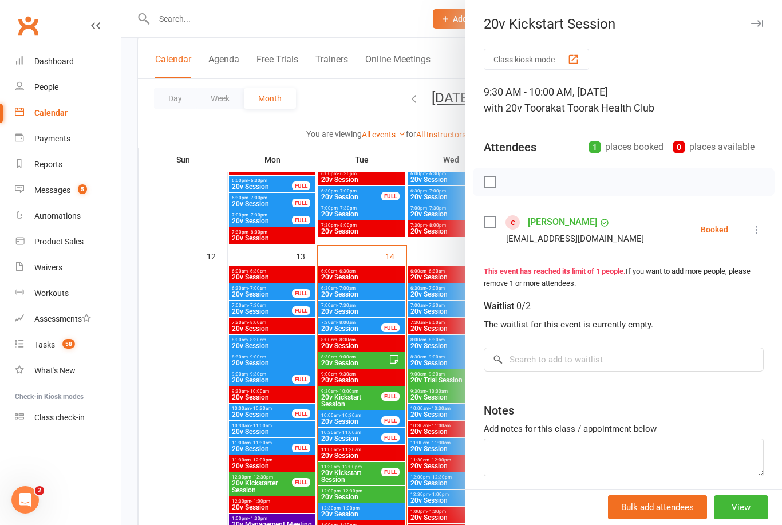
click at [552, 223] on link "Steven Kreti" at bounding box center [562, 222] width 69 height 18
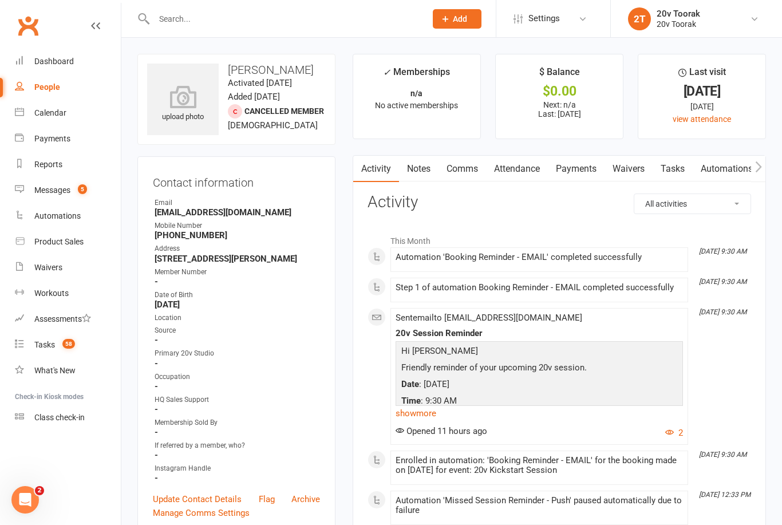
click at [466, 172] on link "Comms" at bounding box center [462, 169] width 48 height 26
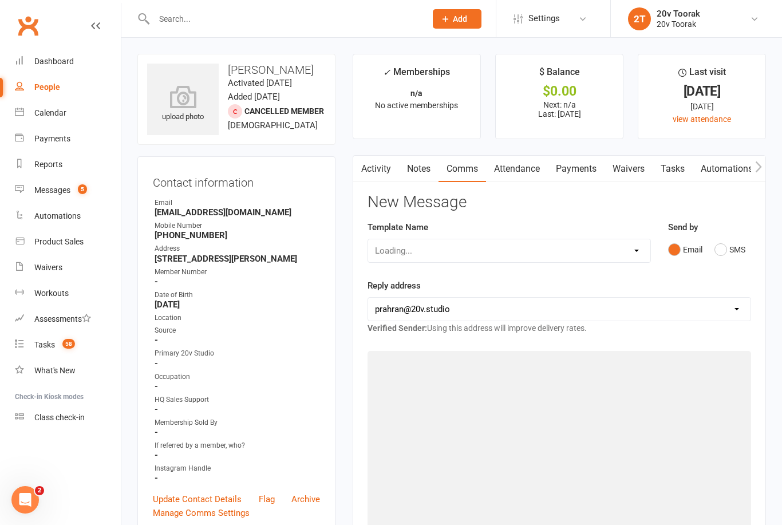
scroll to position [37, 0]
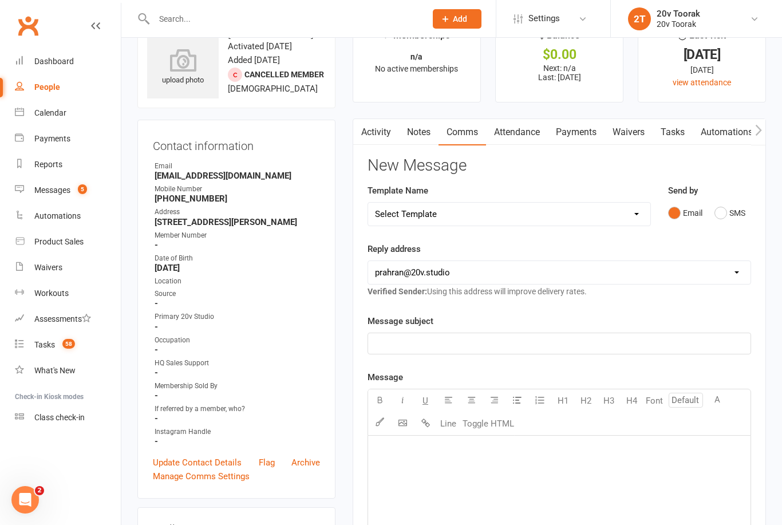
click at [717, 213] on button "SMS" at bounding box center [729, 213] width 31 height 22
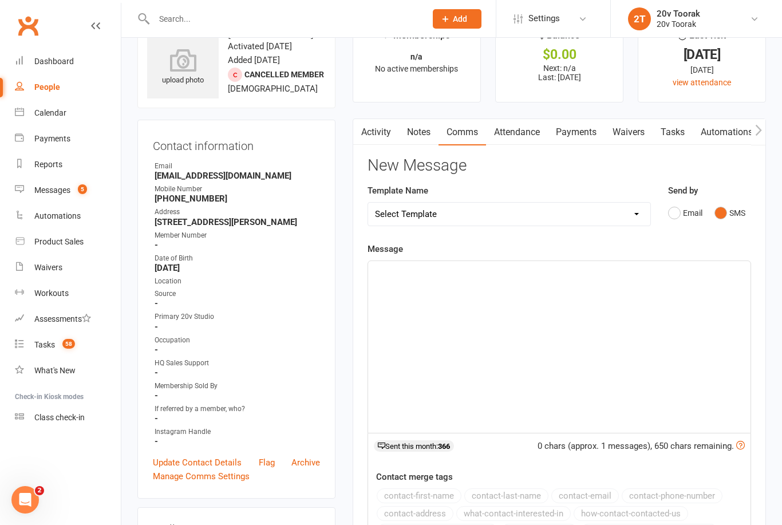
click at [533, 271] on p "﻿" at bounding box center [559, 271] width 369 height 14
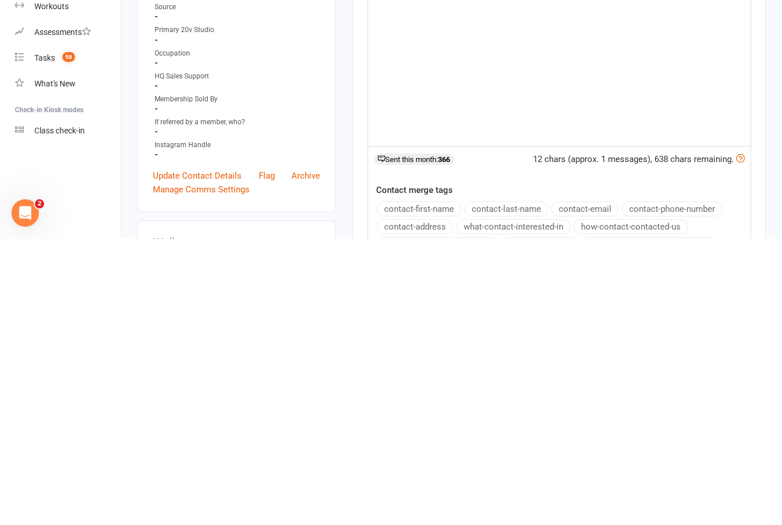
scroll to position [37, 0]
click at [438, 488] on button "contact-first-name" at bounding box center [419, 495] width 85 height 15
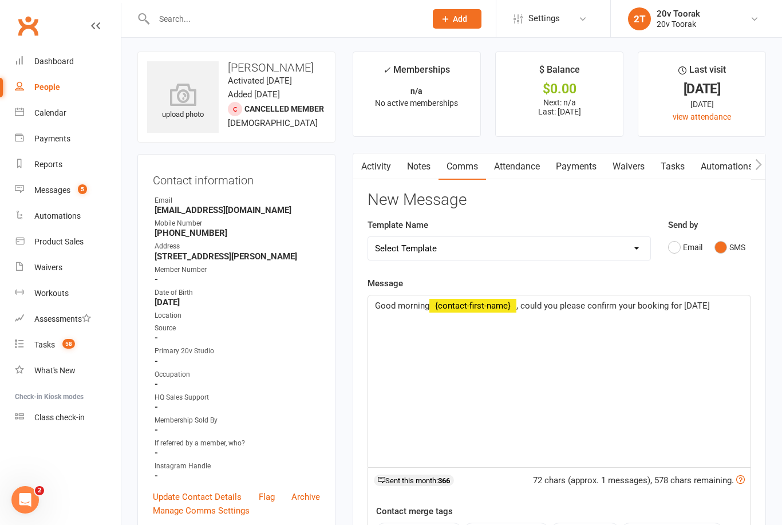
scroll to position [0, 0]
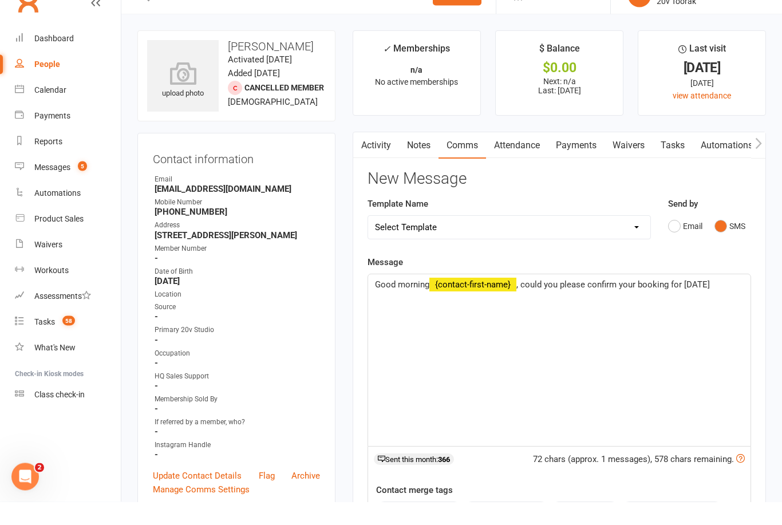
click at [531, 156] on link "Attendance" at bounding box center [517, 169] width 62 height 26
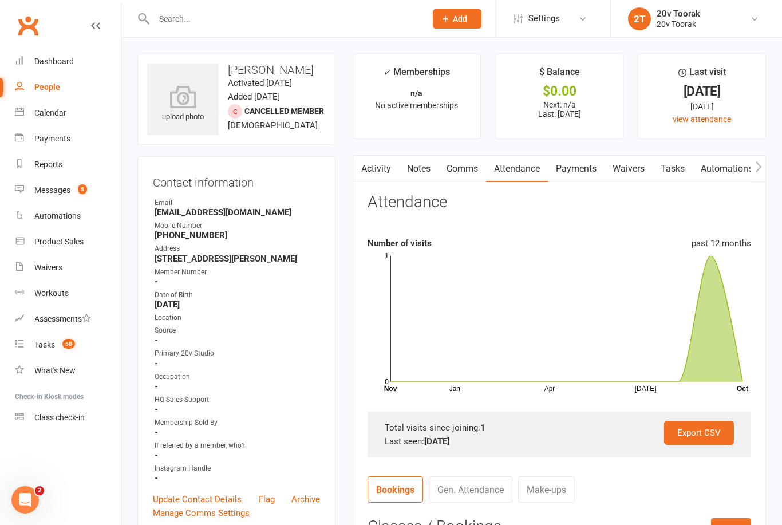
click at [466, 167] on link "Comms" at bounding box center [462, 169] width 48 height 26
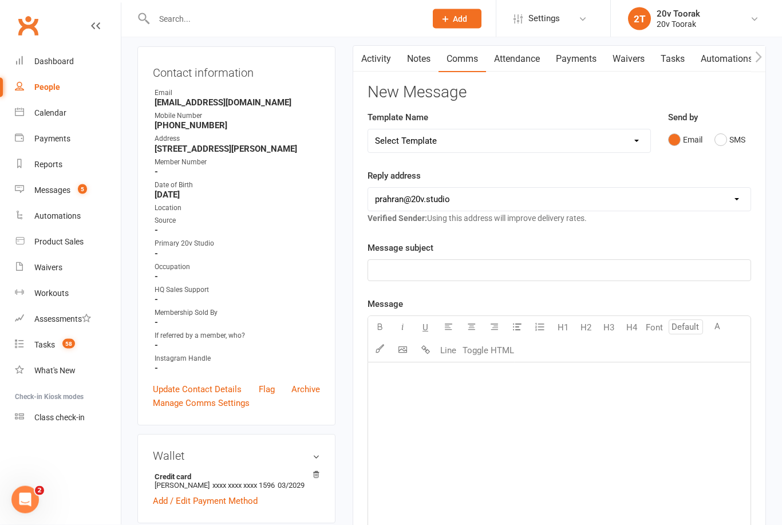
scroll to position [141, 0]
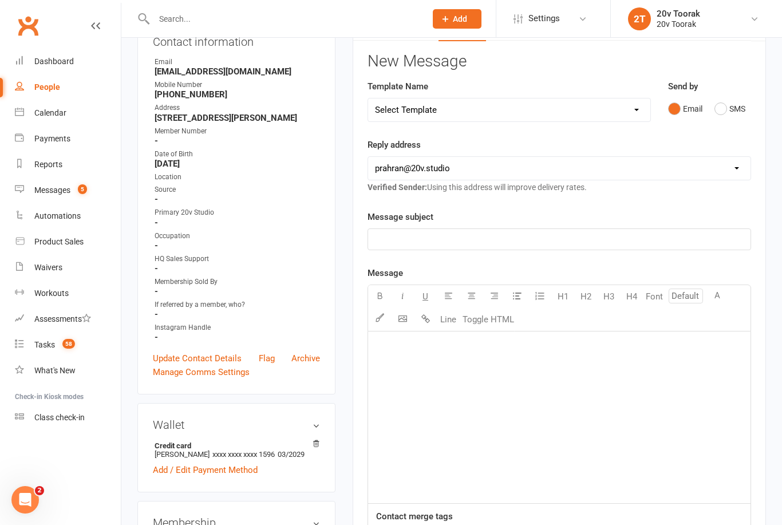
click at [718, 106] on button "SMS" at bounding box center [729, 109] width 31 height 22
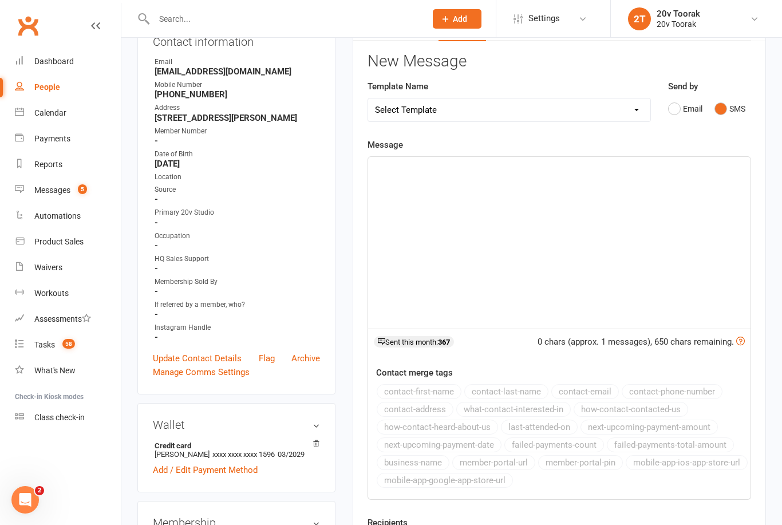
click at [516, 175] on div "﻿" at bounding box center [559, 243] width 382 height 172
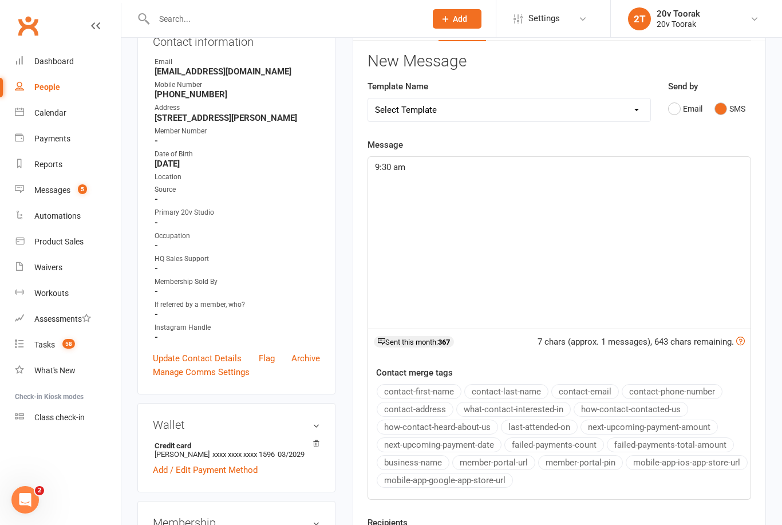
click at [375, 157] on div "9:30 am" at bounding box center [559, 243] width 382 height 172
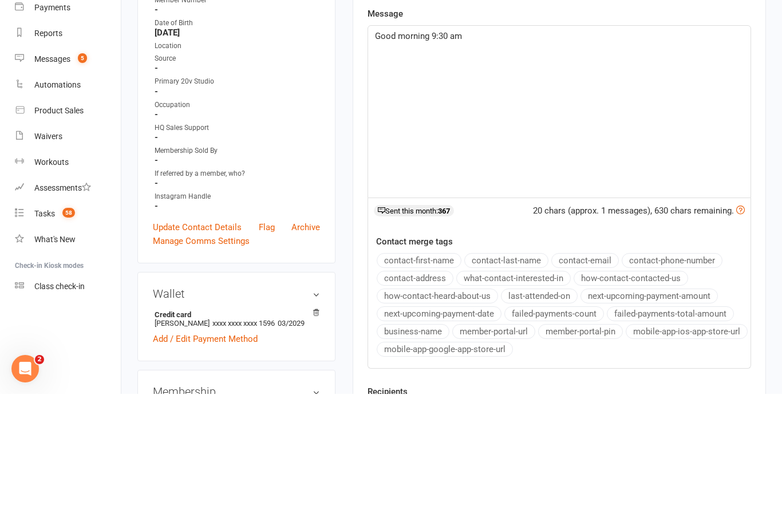
click at [429, 384] on button "contact-first-name" at bounding box center [419, 391] width 85 height 15
click at [426, 160] on p "Good morning ﻿ {contact-first-name} , could you please confirm your booking for…" at bounding box center [559, 173] width 369 height 27
click at [397, 157] on div "Good morning ﻿ {contact-first-name} , could you please confirm your booking for…" at bounding box center [559, 243] width 382 height 172
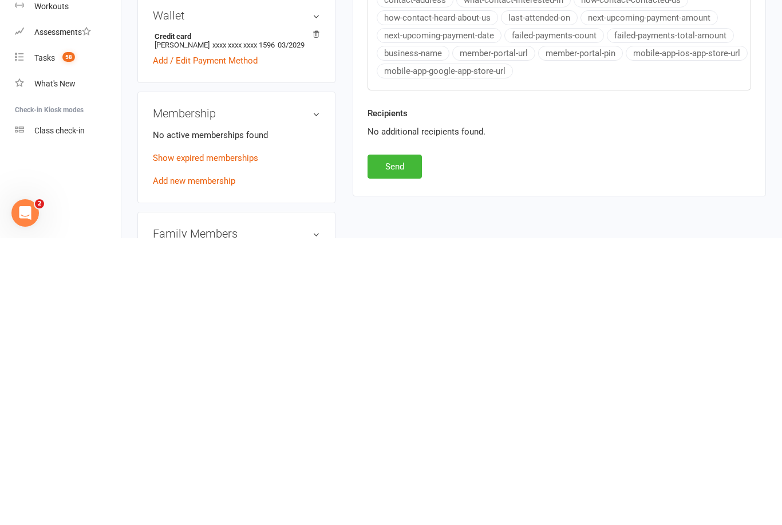
click at [402, 441] on button "Send" at bounding box center [394, 453] width 54 height 24
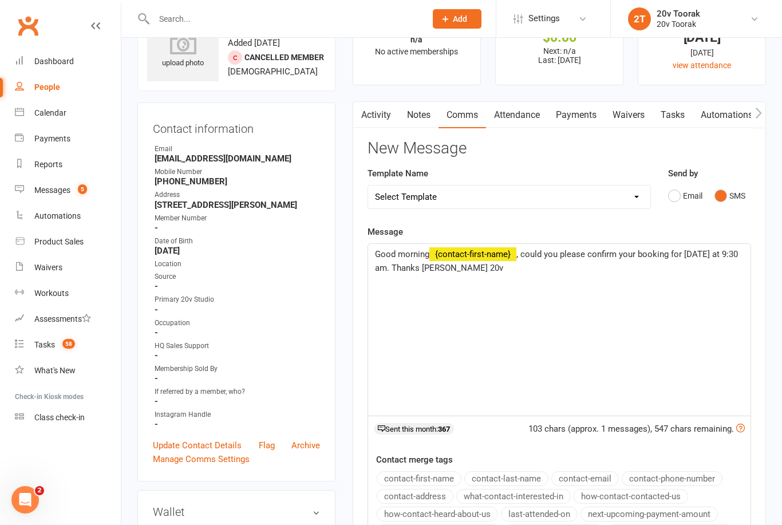
scroll to position [0, 0]
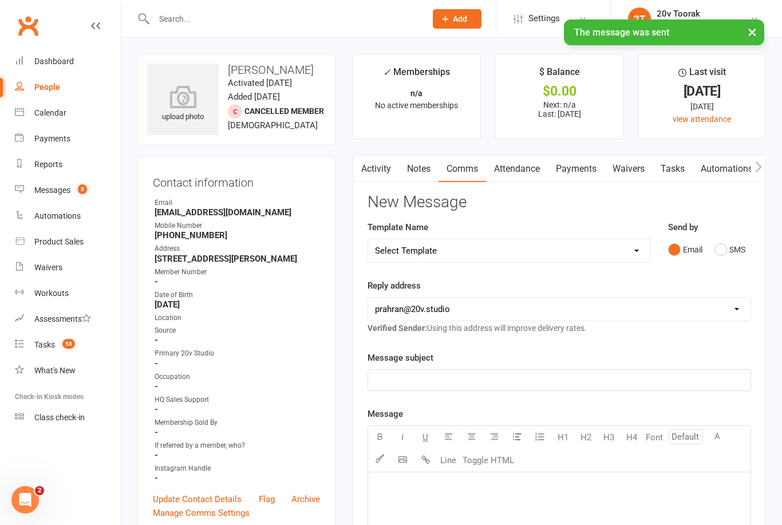
click at [47, 111] on div "Calendar" at bounding box center [50, 112] width 32 height 9
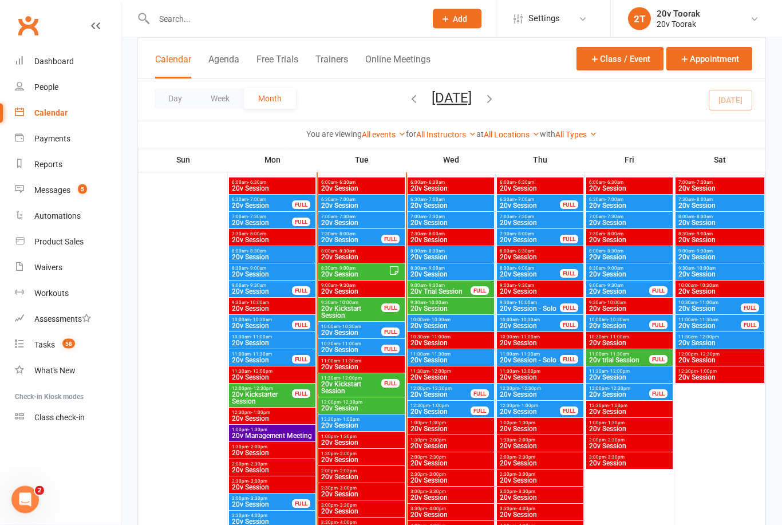
scroll to position [1103, 0]
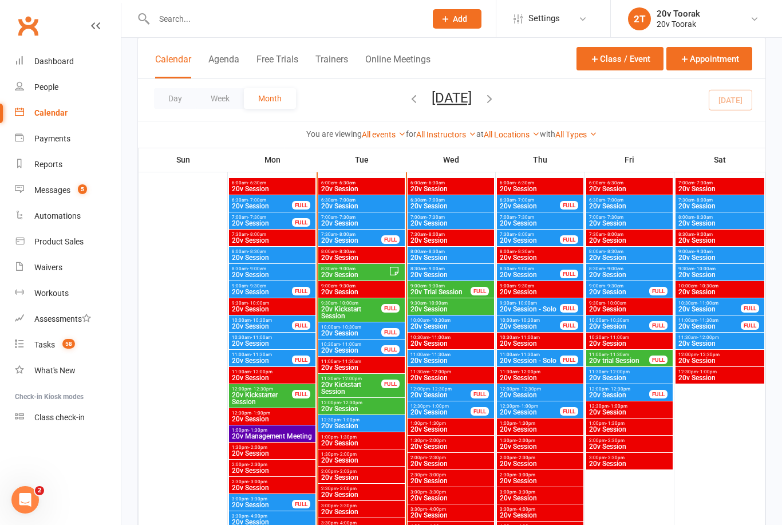
click at [355, 393] on span "20v Kickstart Session" at bounding box center [351, 388] width 61 height 14
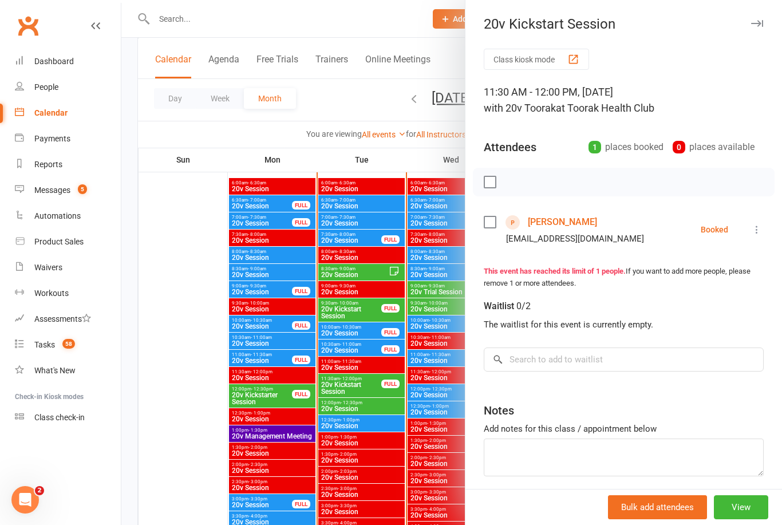
click at [187, 483] on div at bounding box center [451, 262] width 660 height 525
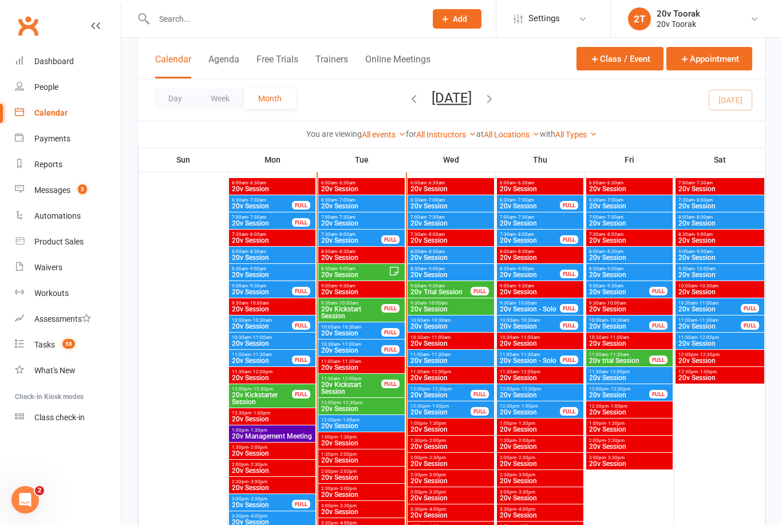
click at [381, 426] on span "20v Session" at bounding box center [362, 425] width 82 height 7
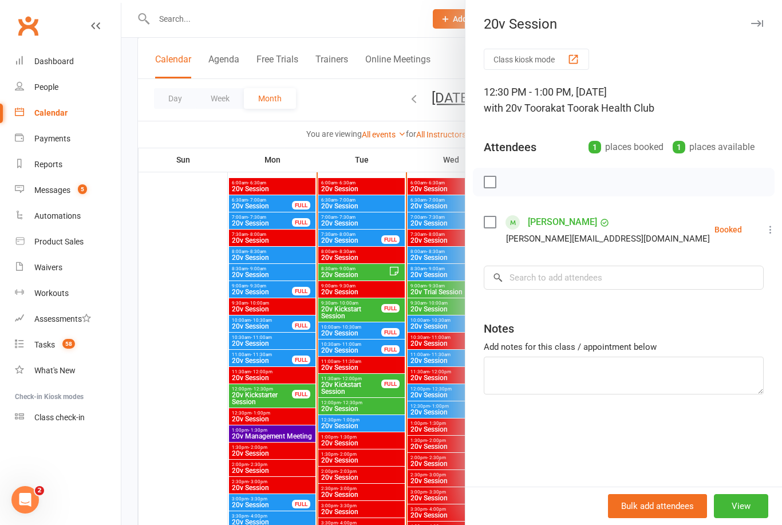
click at [182, 488] on div at bounding box center [451, 262] width 660 height 525
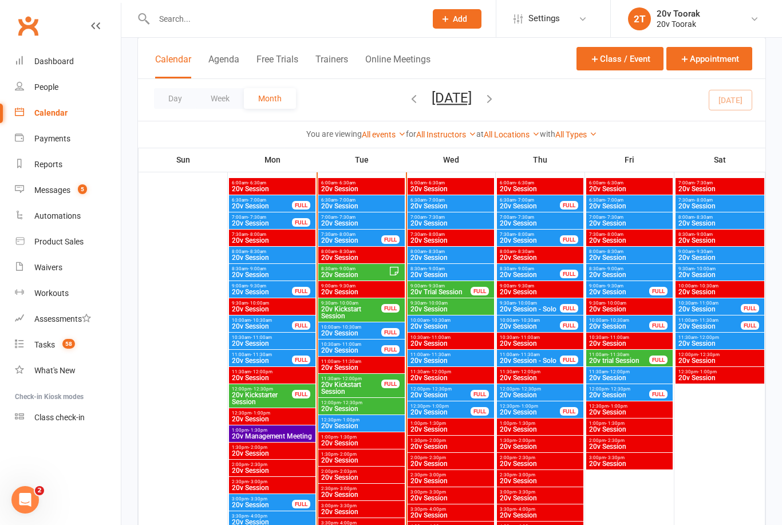
click at [359, 430] on div "12:30pm - 1:00pm 20v Session" at bounding box center [361, 423] width 86 height 17
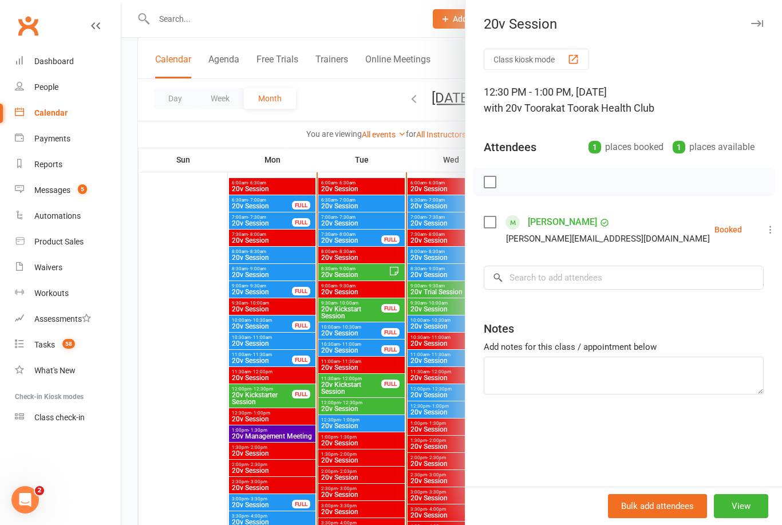
click at [200, 496] on div at bounding box center [451, 262] width 660 height 525
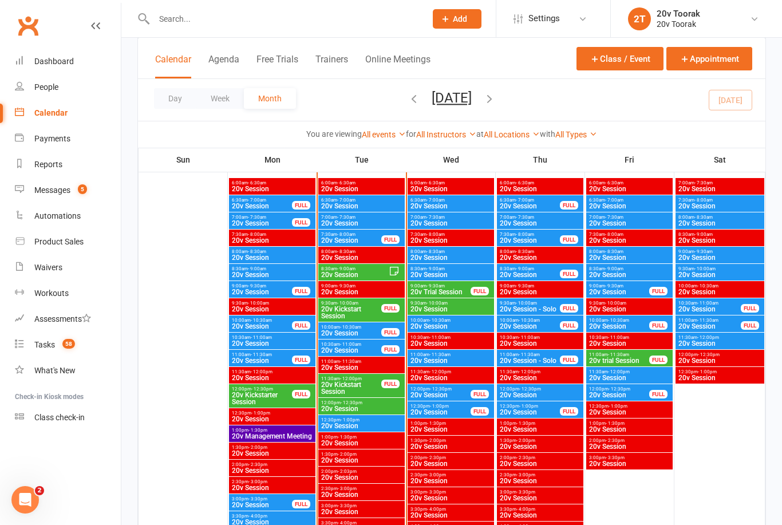
click at [365, 349] on span "20v Session" at bounding box center [351, 350] width 61 height 7
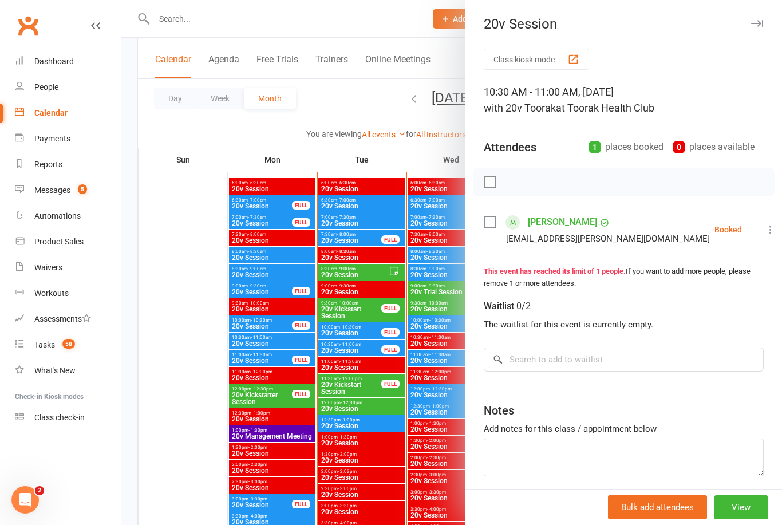
click at [173, 446] on div at bounding box center [451, 262] width 660 height 525
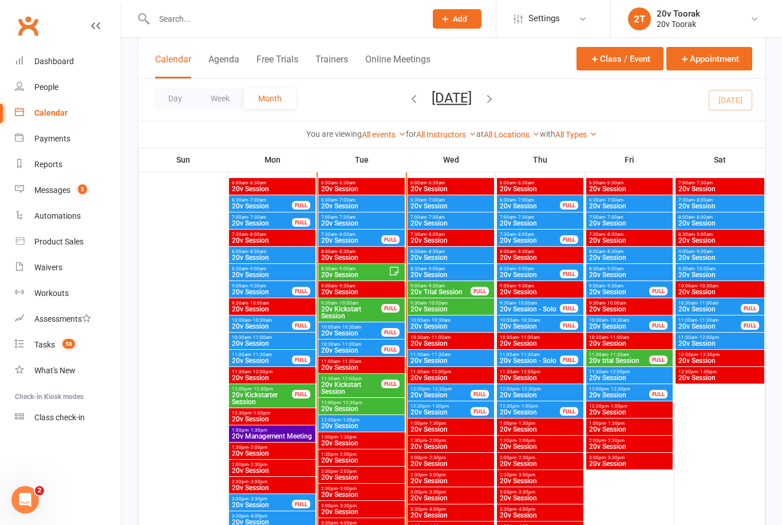
click at [354, 334] on span "20v Session" at bounding box center [351, 333] width 61 height 7
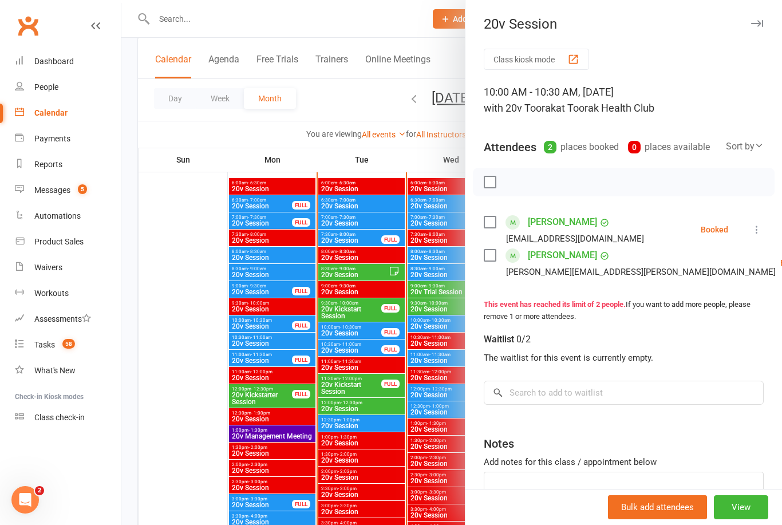
click at [189, 425] on div at bounding box center [451, 262] width 660 height 525
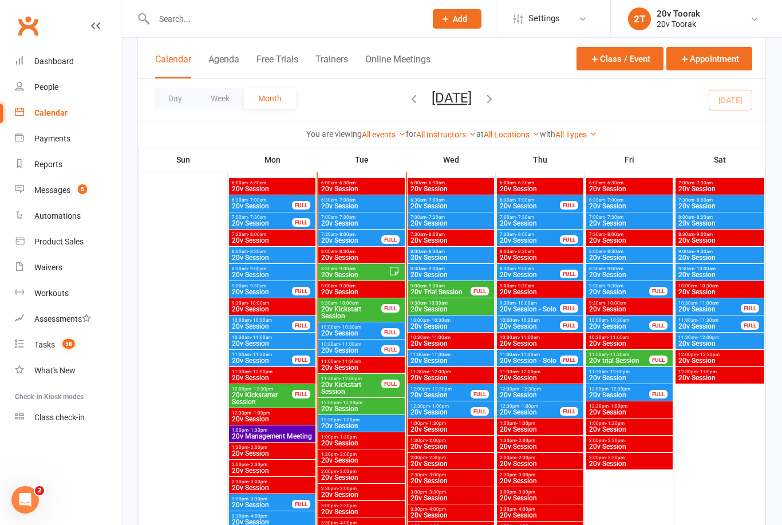
click at [57, 193] on div "Messages" at bounding box center [52, 189] width 36 height 9
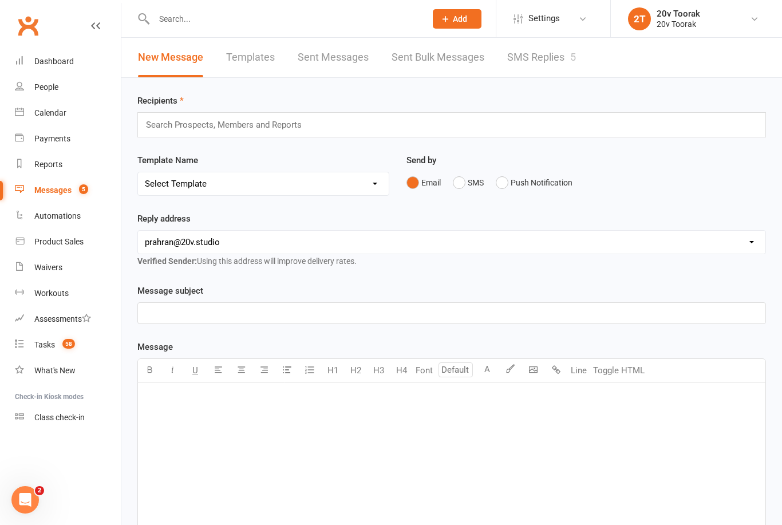
click at [552, 68] on link "SMS Replies 5" at bounding box center [541, 57] width 69 height 39
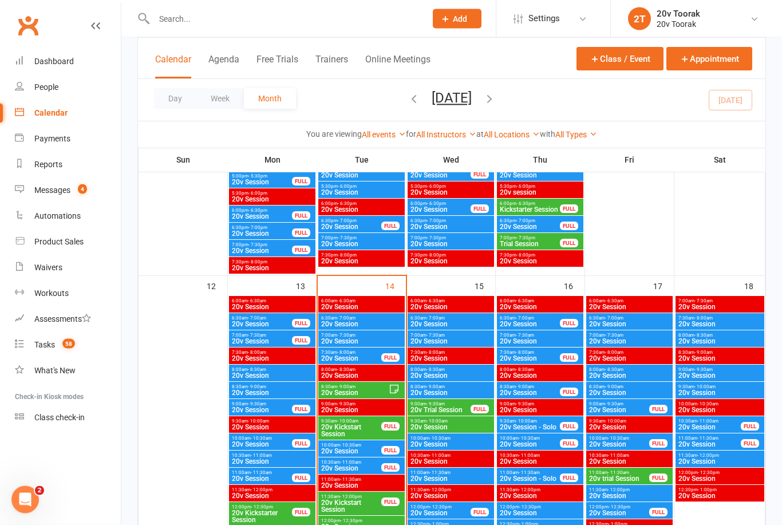
scroll to position [986, 0]
click at [367, 394] on span "20v Session" at bounding box center [355, 392] width 68 height 7
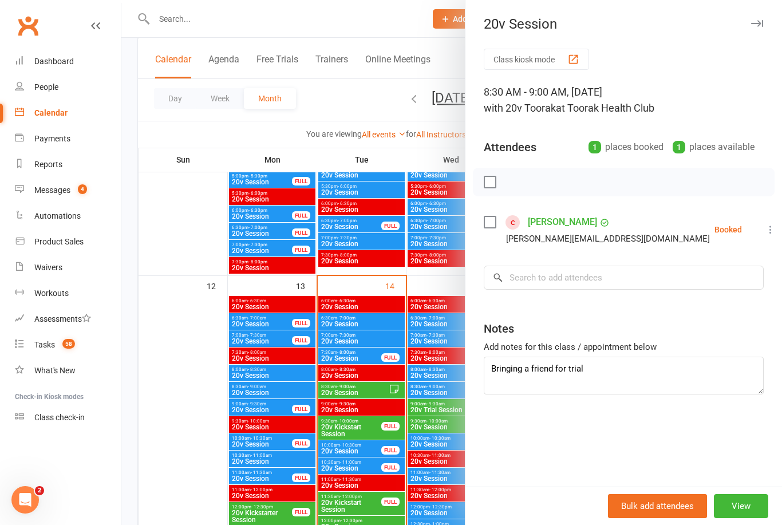
click at [181, 474] on div at bounding box center [451, 262] width 660 height 525
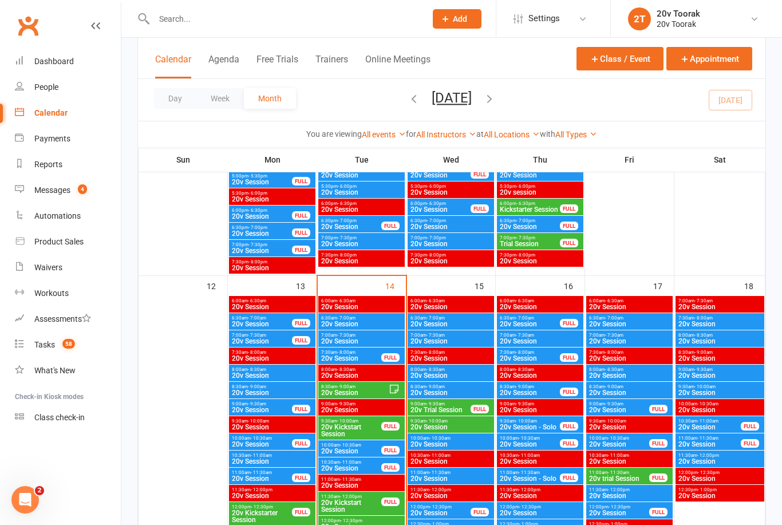
click at [355, 351] on span "7:30am - 8:00am" at bounding box center [351, 352] width 61 height 5
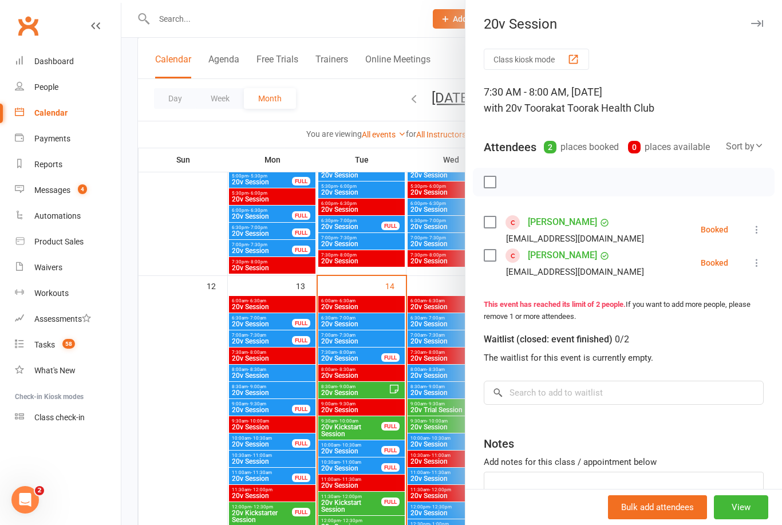
click at [757, 267] on icon at bounding box center [756, 262] width 11 height 11
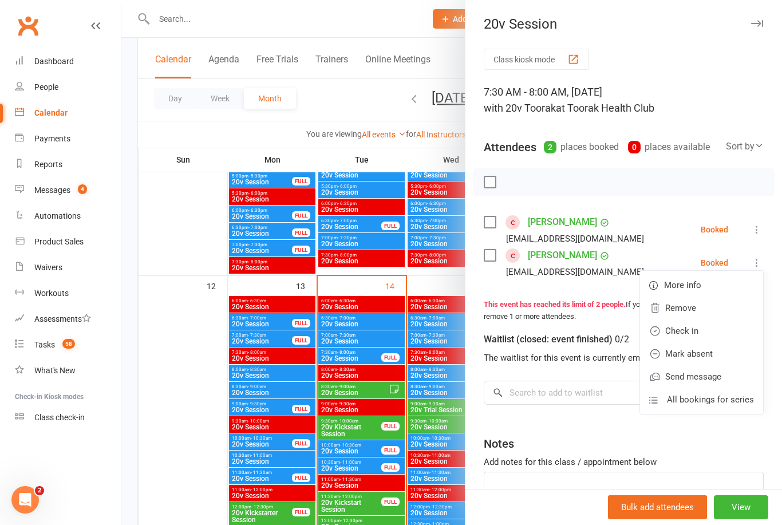
click at [717, 353] on link "Mark absent" at bounding box center [701, 353] width 123 height 23
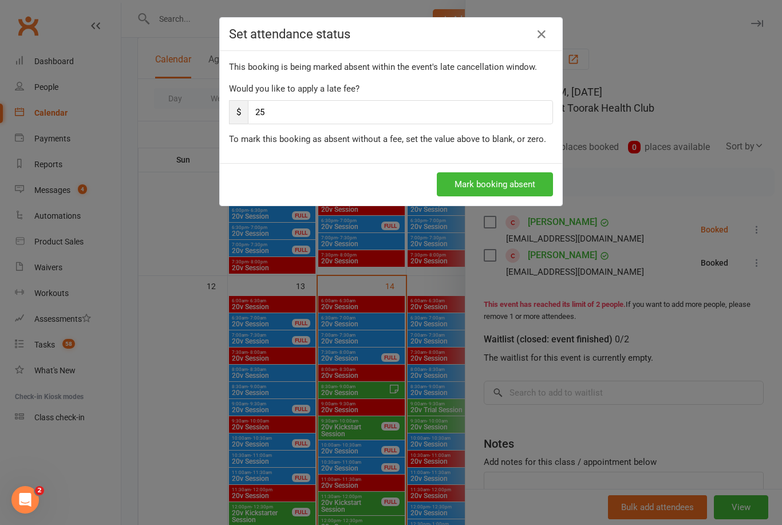
click at [545, 35] on icon at bounding box center [542, 34] width 14 height 14
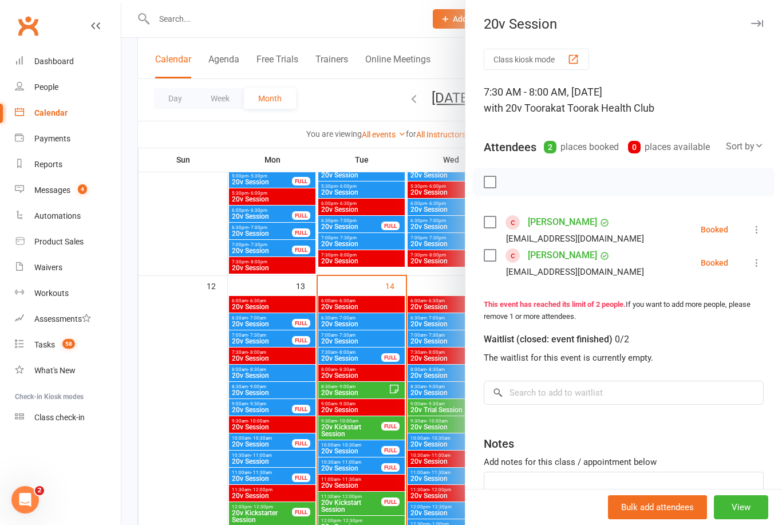
click at [759, 231] on icon at bounding box center [756, 229] width 11 height 11
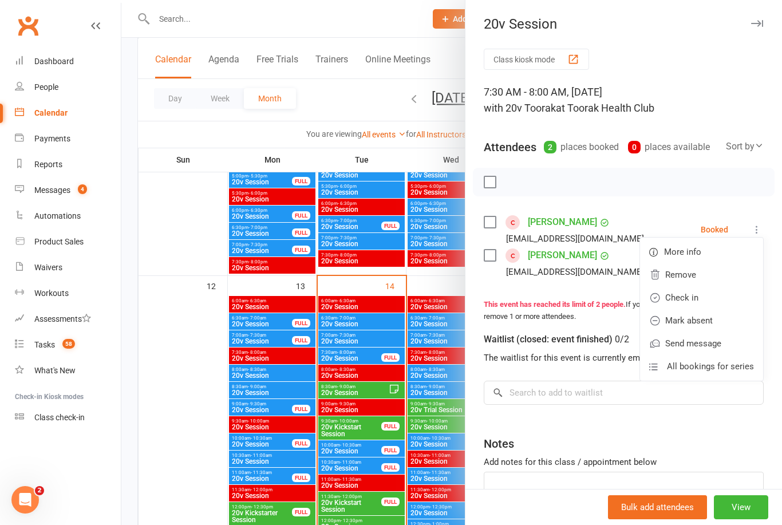
click at [709, 296] on link "Check in" at bounding box center [701, 297] width 123 height 23
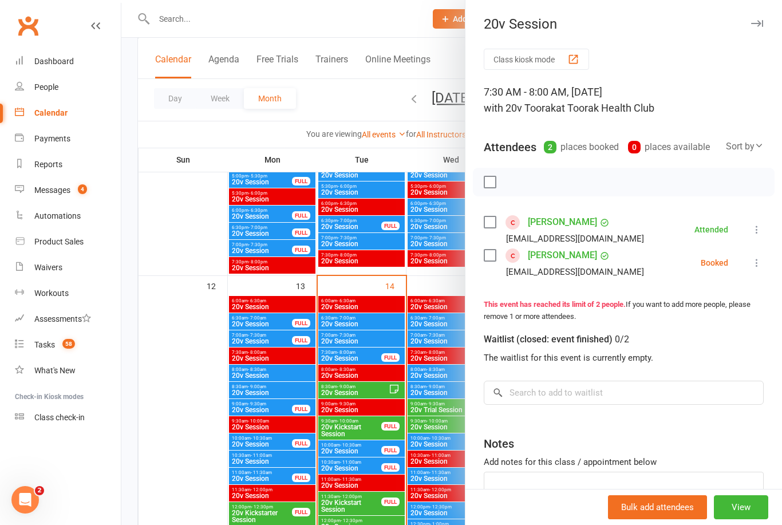
click at [196, 474] on div at bounding box center [451, 262] width 660 height 525
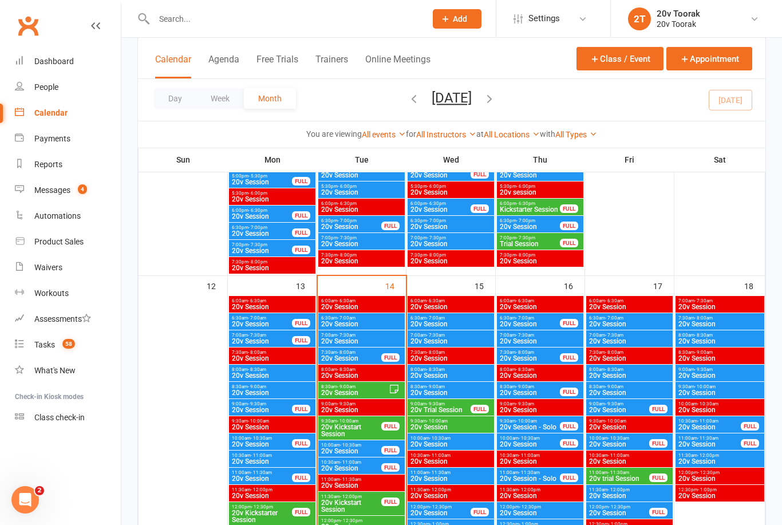
click at [362, 355] on span "20v Session" at bounding box center [351, 358] width 61 height 7
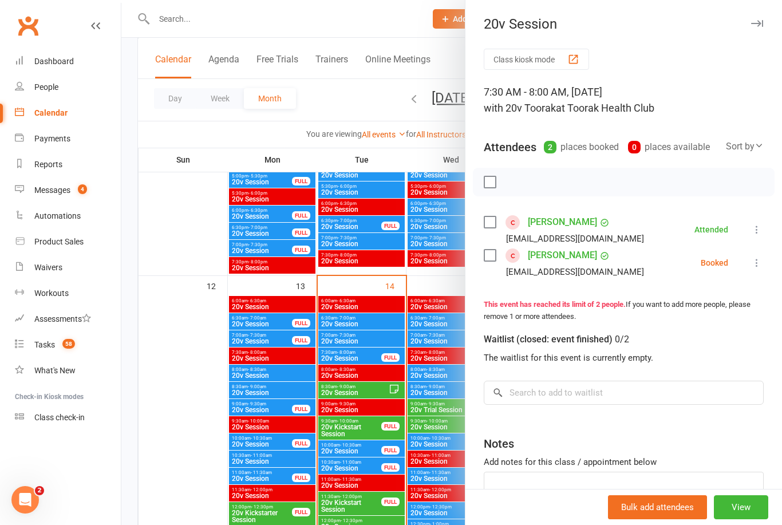
click at [569, 256] on link "Shahina Shaikh" at bounding box center [562, 255] width 69 height 18
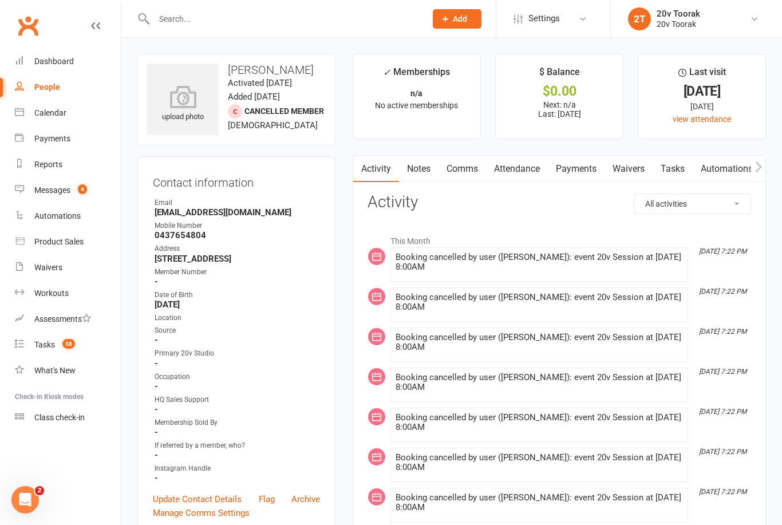
click at [429, 159] on link "Notes" at bounding box center [418, 169] width 39 height 26
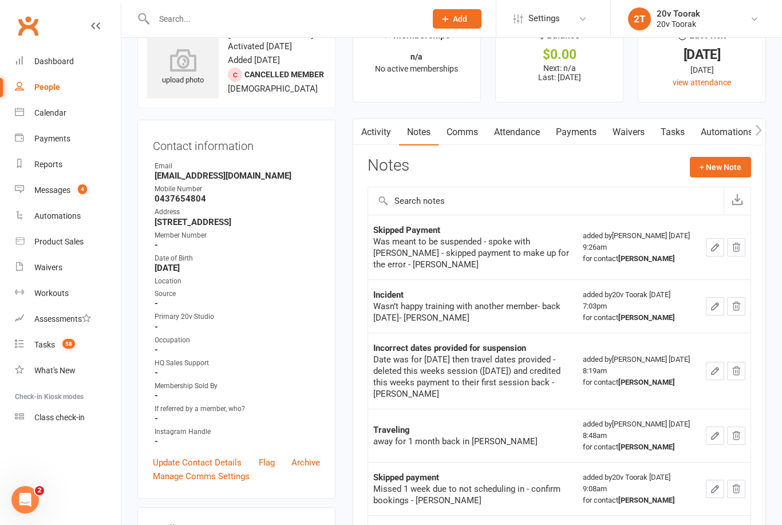
scroll to position [36, 0]
click at [667, 140] on link "Tasks" at bounding box center [672, 133] width 40 height 26
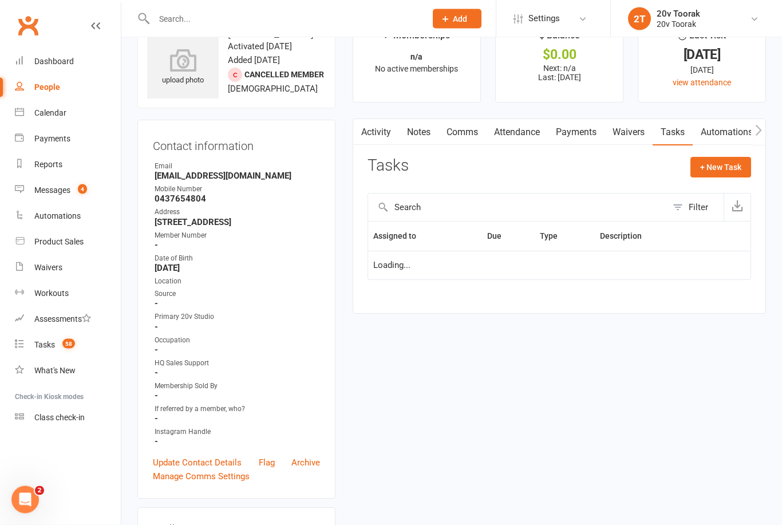
scroll to position [37, 0]
click at [725, 176] on button "+ New Task" at bounding box center [720, 167] width 61 height 21
select select "45736"
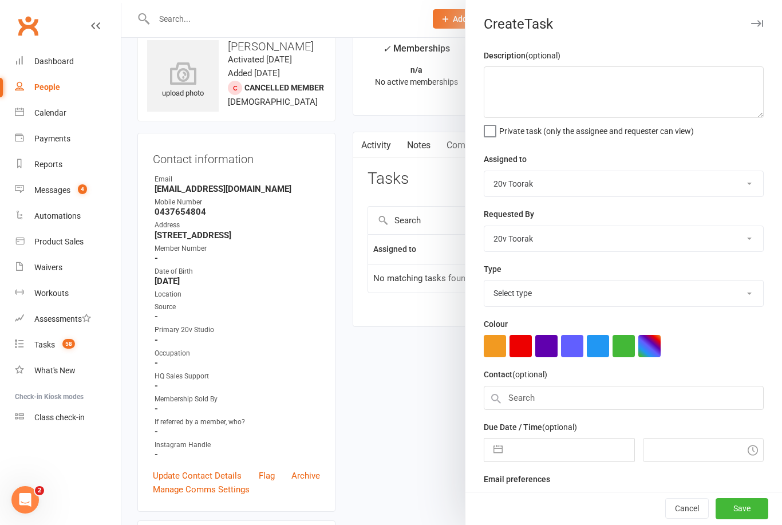
scroll to position [0, 0]
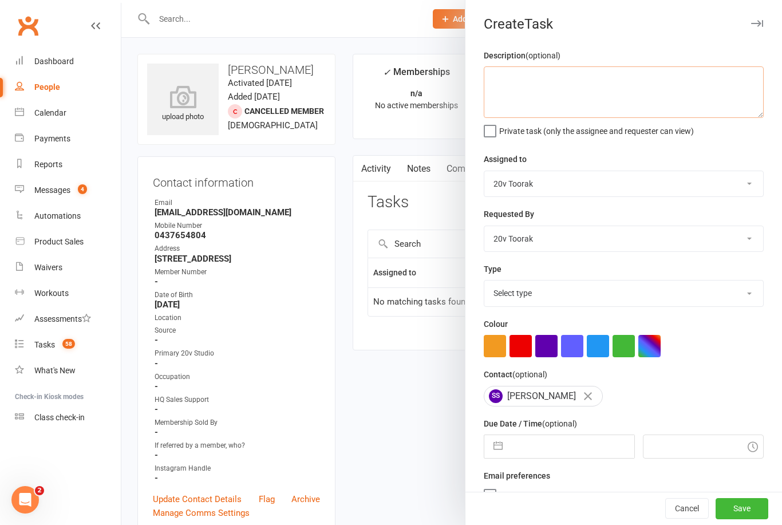
click at [637, 76] on textarea at bounding box center [624, 92] width 280 height 52
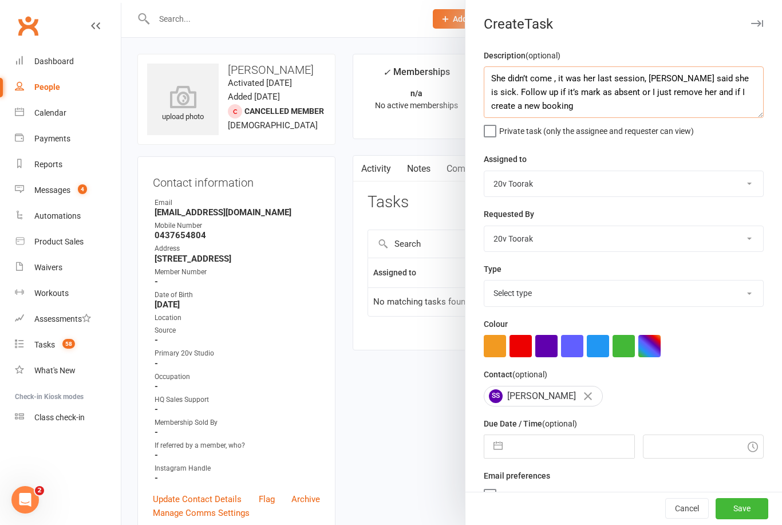
click at [515, 76] on textarea "She didn’t come , it was her last session, Arshad said she is sick. Follow up i…" at bounding box center [624, 92] width 280 height 52
click at [623, 107] on textarea "Check in with Byron : She didn’t come , it was her last session, Arshad said sh…" at bounding box center [624, 92] width 280 height 52
type textarea "Check in with Byron : She didn’t come , it was her last session, Arshad said sh…"
click at [749, 188] on select "Yu Wang 20v Toorak Byron Kruger Graham Pearson" at bounding box center [623, 183] width 279 height 25
select select "46005"
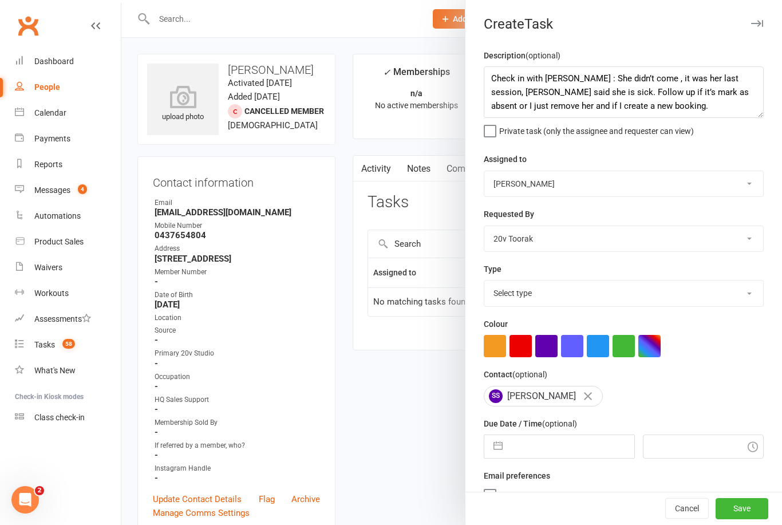
click at [565, 447] on input "text" at bounding box center [570, 446] width 125 height 23
select select "8"
select select "2025"
select select "9"
select select "2025"
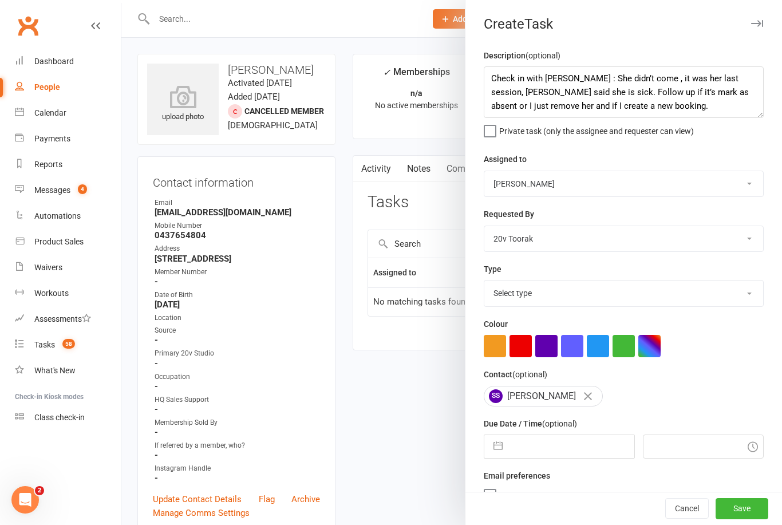
select select "10"
select select "2025"
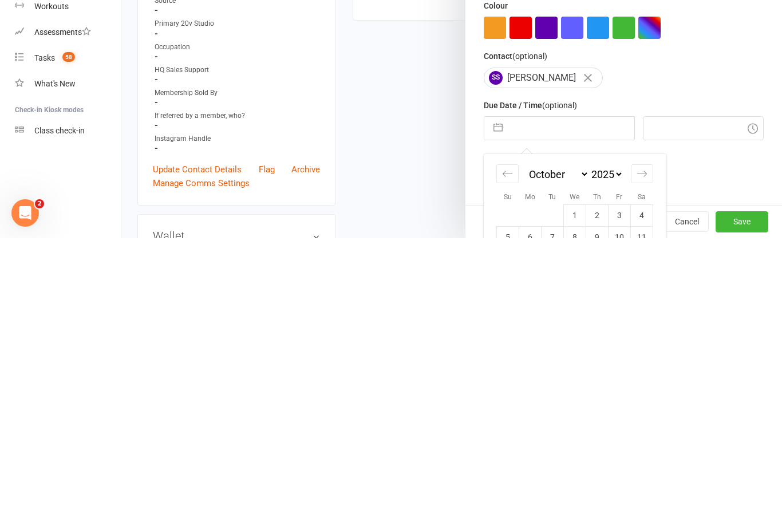
scroll to position [116, 0]
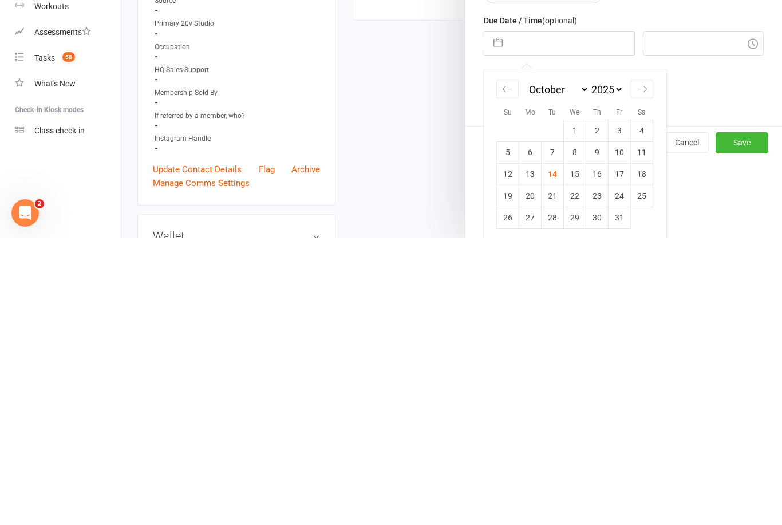
click at [555, 450] on td "14" at bounding box center [552, 461] width 22 height 22
type input "14 Oct 2025"
type input "8:15am"
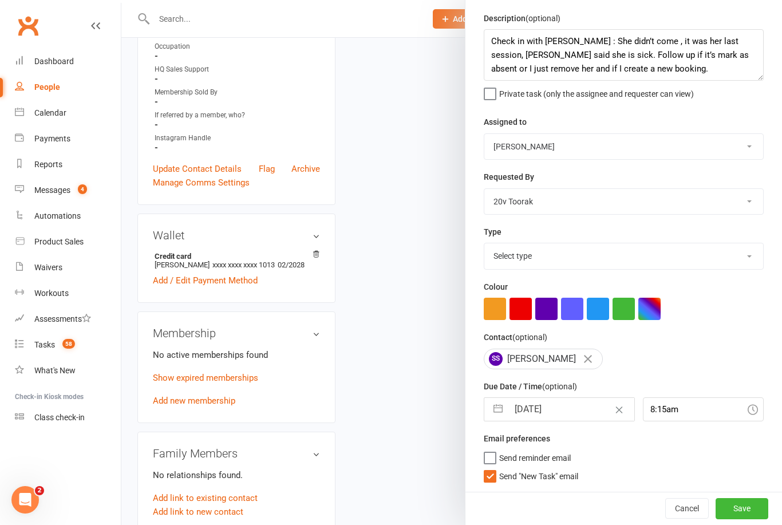
click at [489, 478] on label "Send "New Task" email" at bounding box center [531, 473] width 94 height 11
click at [489, 468] on input "Send "New Task" email" at bounding box center [531, 468] width 94 height 0
checkbox input "false"
click at [745, 511] on button "Save" at bounding box center [741, 508] width 53 height 21
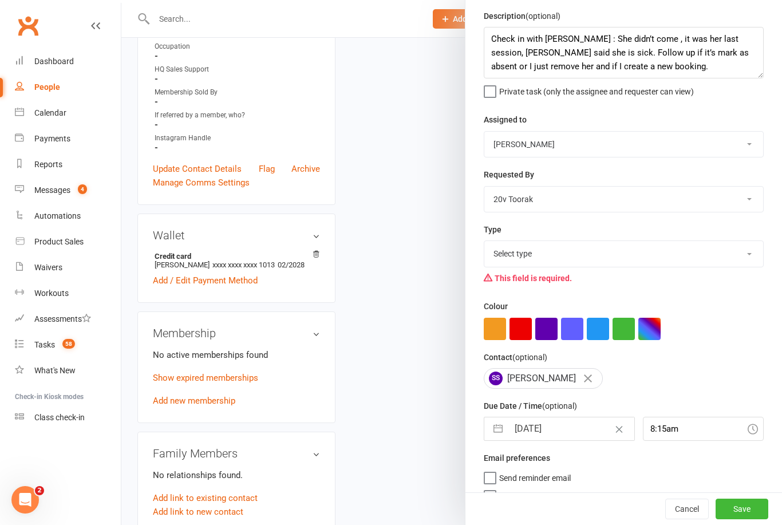
click at [738, 255] on select "Select type Call Call - to book trial Confirm session attendance Confirm trial …" at bounding box center [623, 253] width 279 height 25
select select "23277"
click at [748, 508] on button "Save" at bounding box center [741, 509] width 53 height 21
click at [660, 256] on select "Call Call - to book trial Confirm session attendance Confirm trial Follow up Me…" at bounding box center [623, 253] width 279 height 25
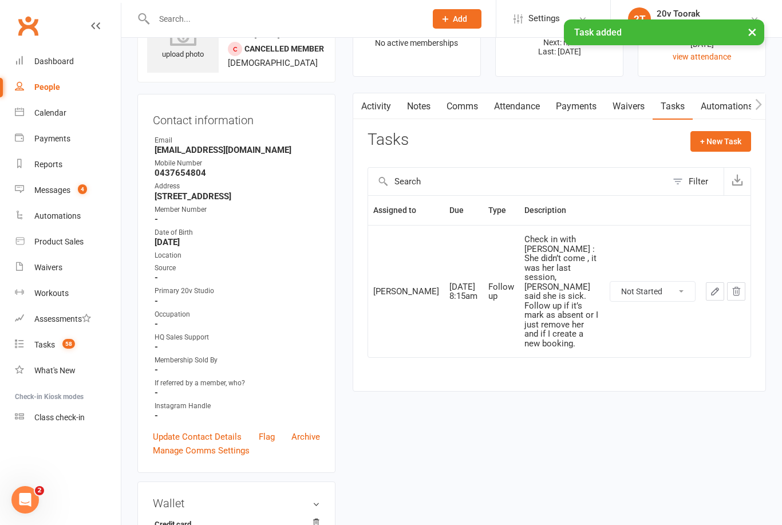
scroll to position [0, 0]
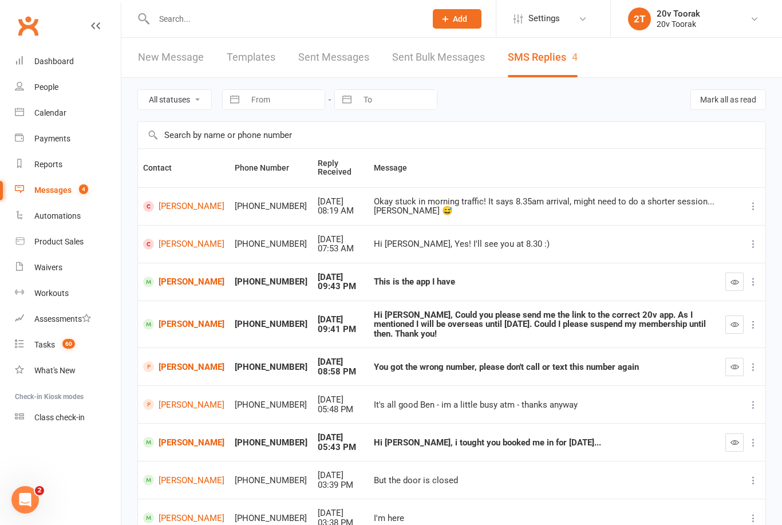
click at [734, 325] on button "button" at bounding box center [734, 324] width 18 height 18
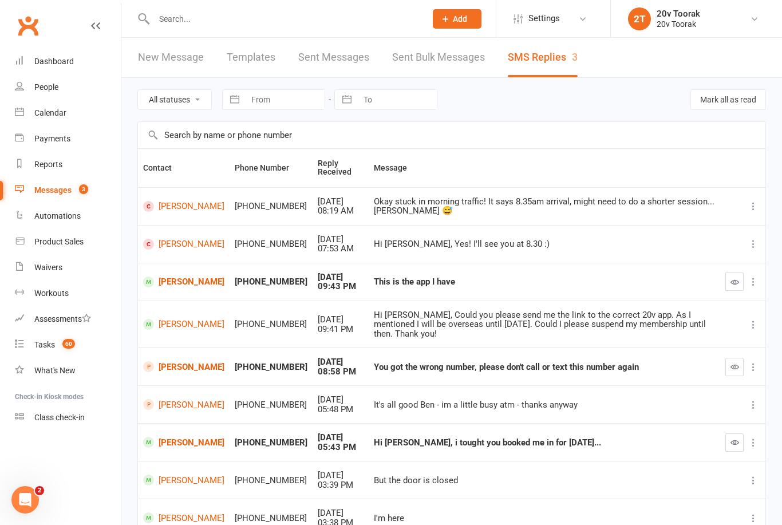
click at [49, 188] on div "Messages" at bounding box center [52, 189] width 37 height 9
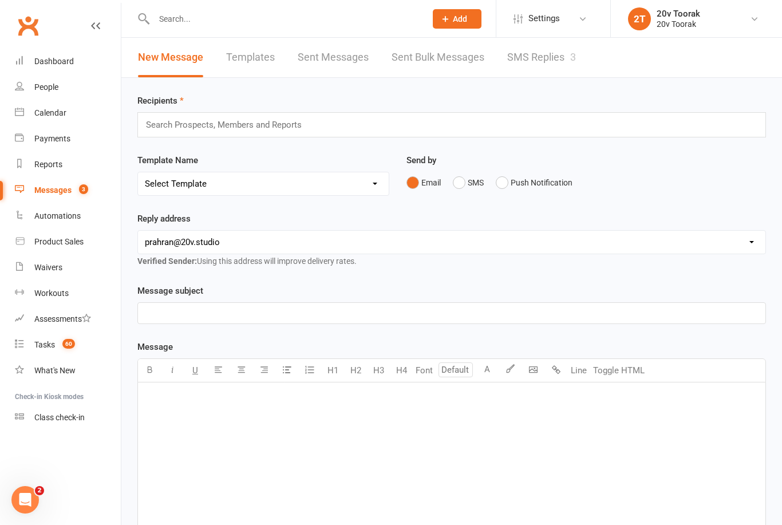
click at [541, 49] on link "SMS Replies 3" at bounding box center [541, 57] width 69 height 39
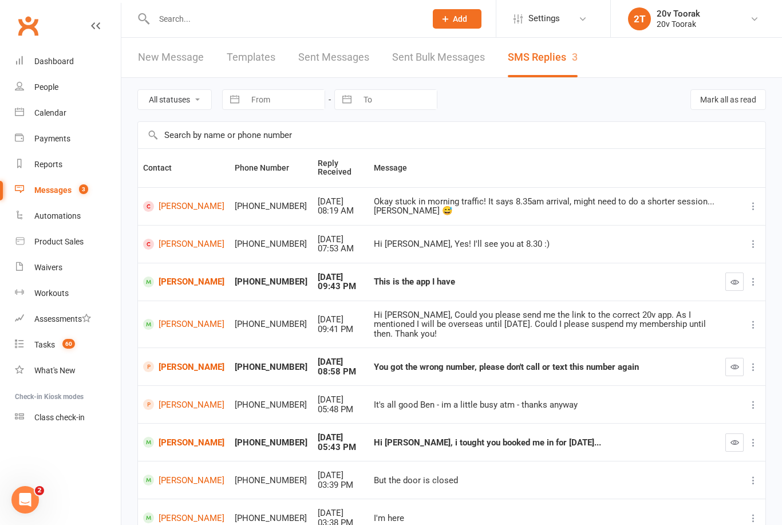
click at [64, 115] on div "Calendar" at bounding box center [50, 112] width 32 height 9
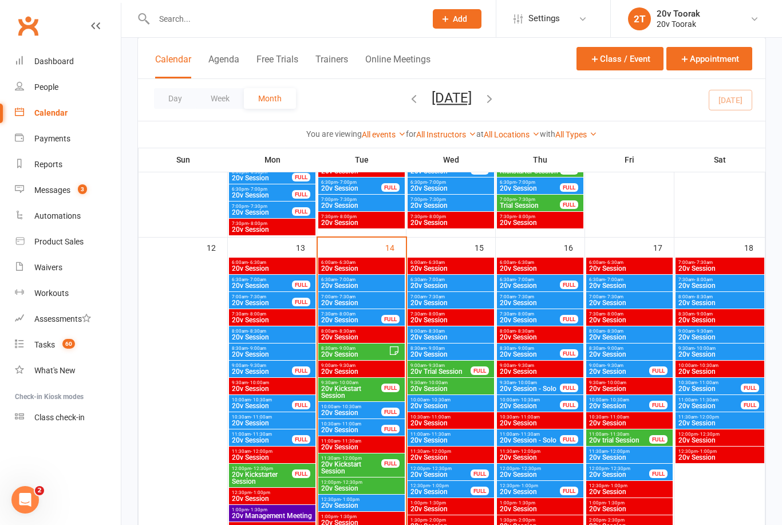
scroll to position [1024, 0]
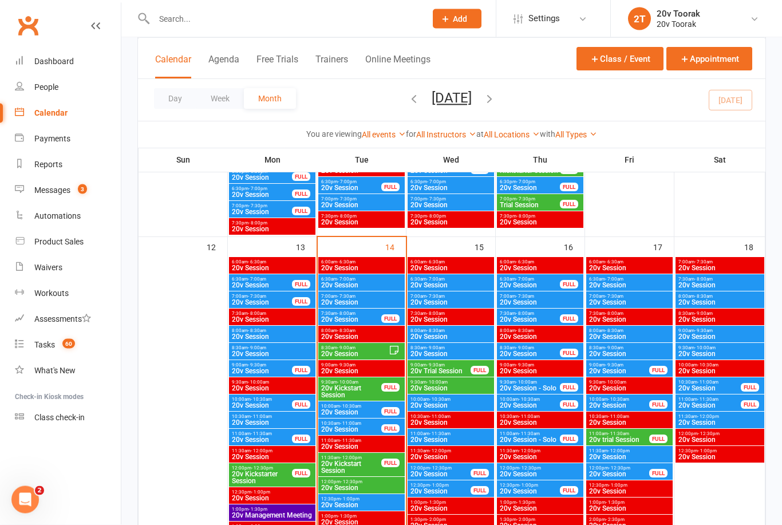
click at [357, 387] on span "20v Kickstart Session" at bounding box center [351, 392] width 61 height 14
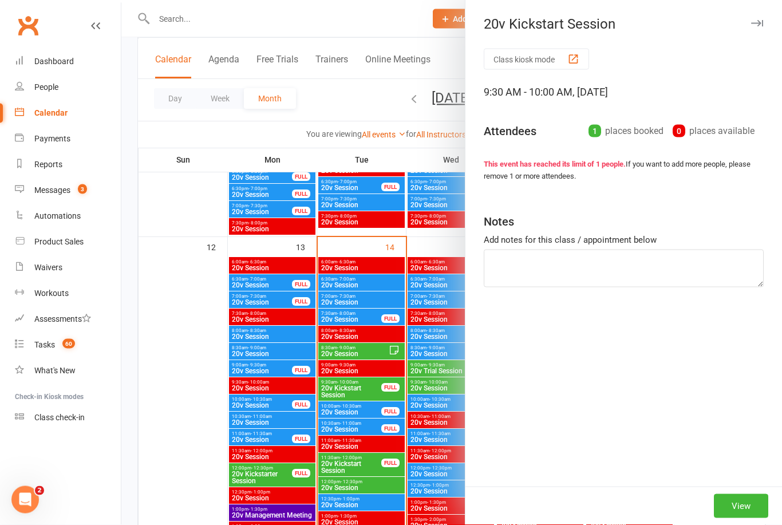
scroll to position [1024, 0]
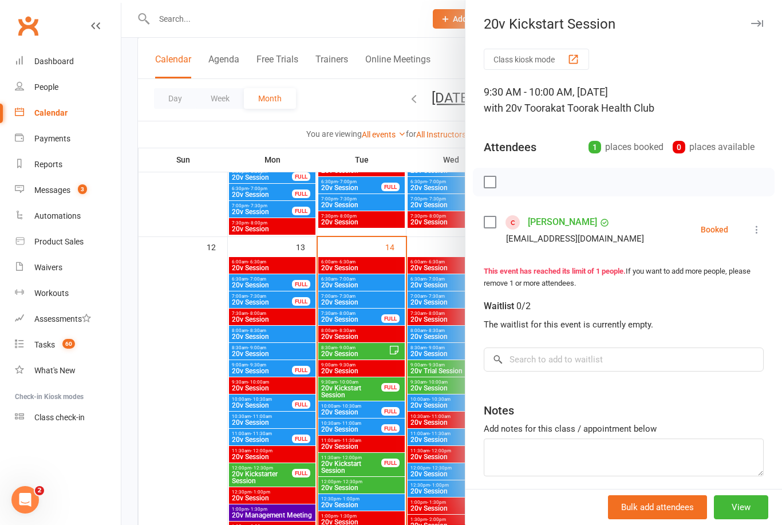
click at [196, 425] on div at bounding box center [451, 262] width 660 height 525
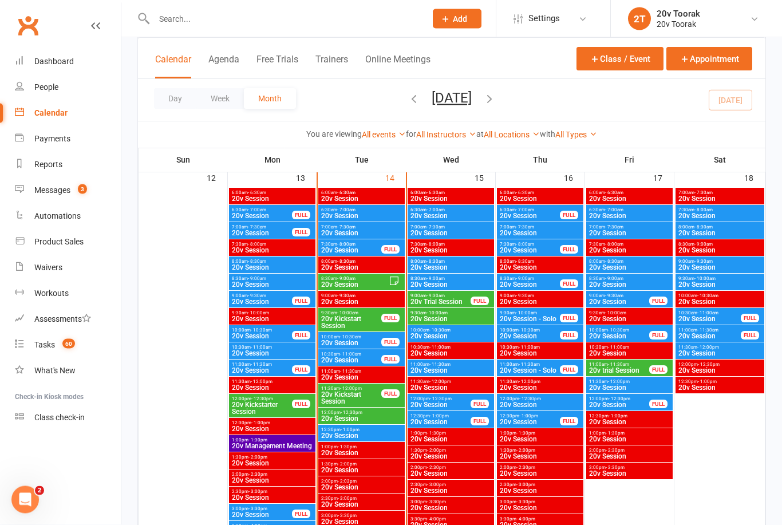
scroll to position [1094, 0]
click at [49, 191] on div "Messages" at bounding box center [52, 189] width 36 height 9
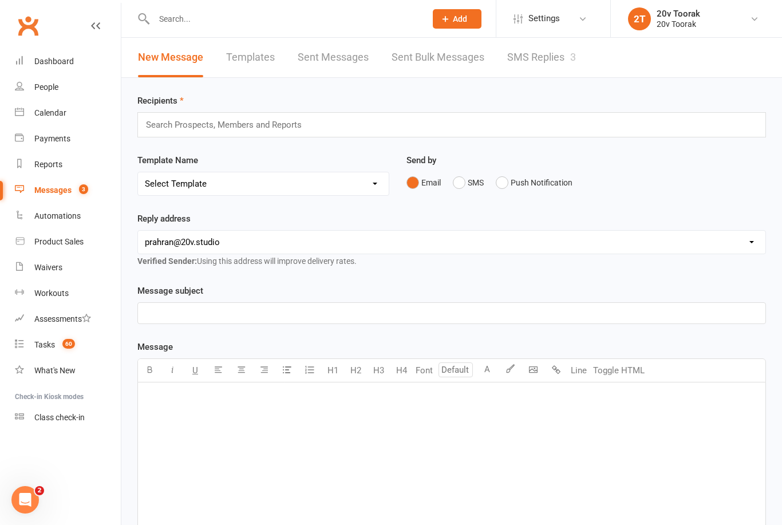
click at [555, 61] on link "SMS Replies 3" at bounding box center [541, 57] width 69 height 39
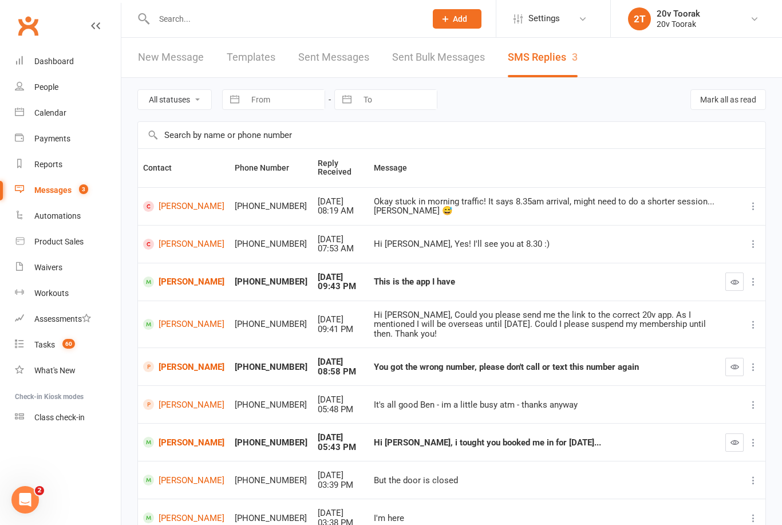
click at [45, 87] on div "People" at bounding box center [46, 86] width 24 height 9
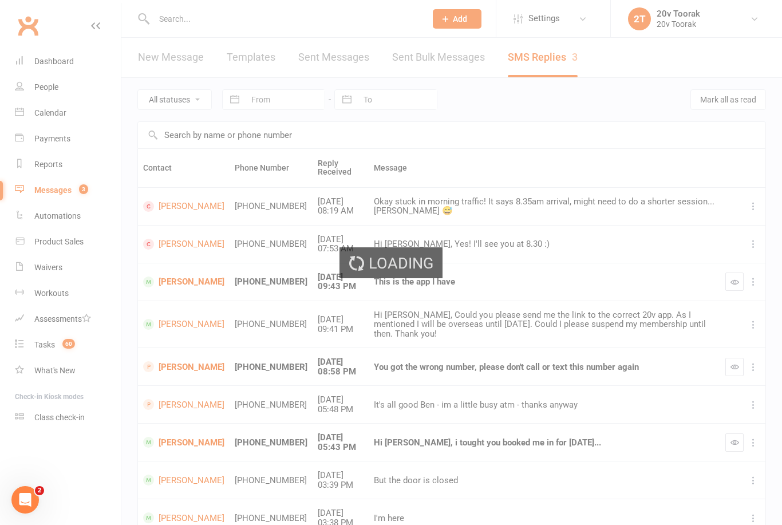
select select "100"
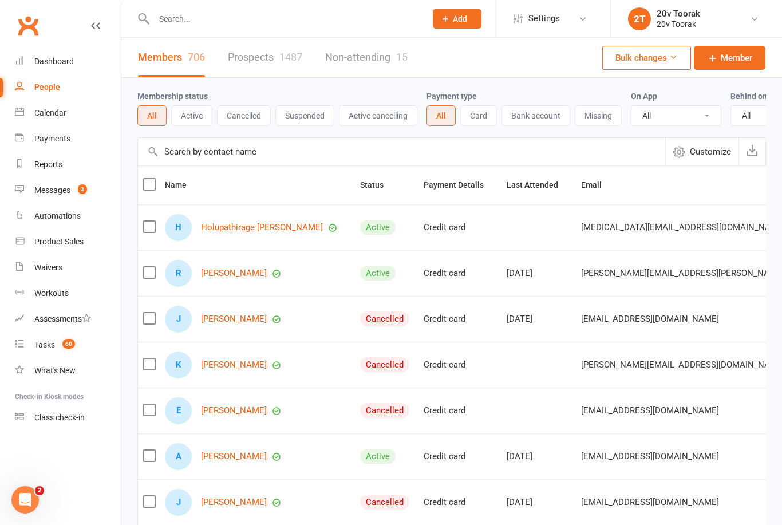
click at [255, 59] on link "Prospects 1487" at bounding box center [265, 57] width 74 height 39
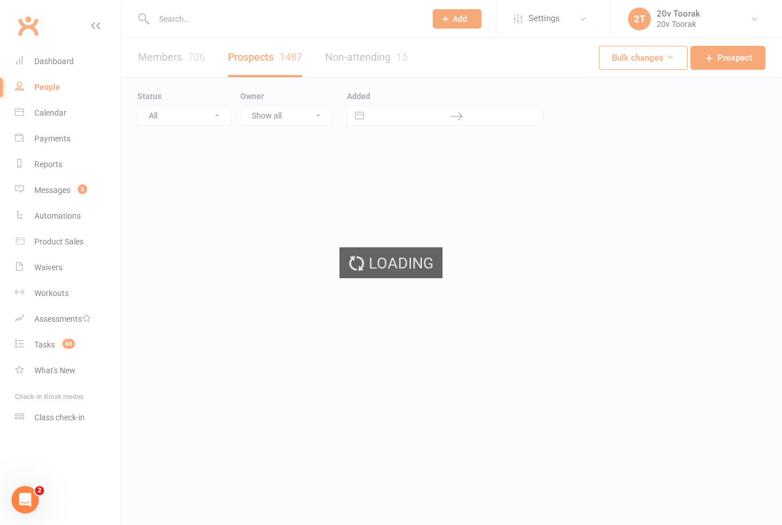
select select "100"
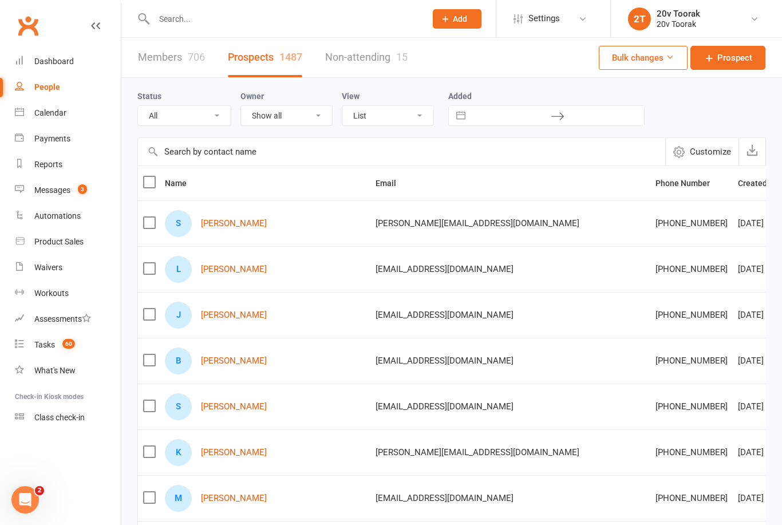
click at [215, 226] on link "[PERSON_NAME]" at bounding box center [234, 224] width 66 height 10
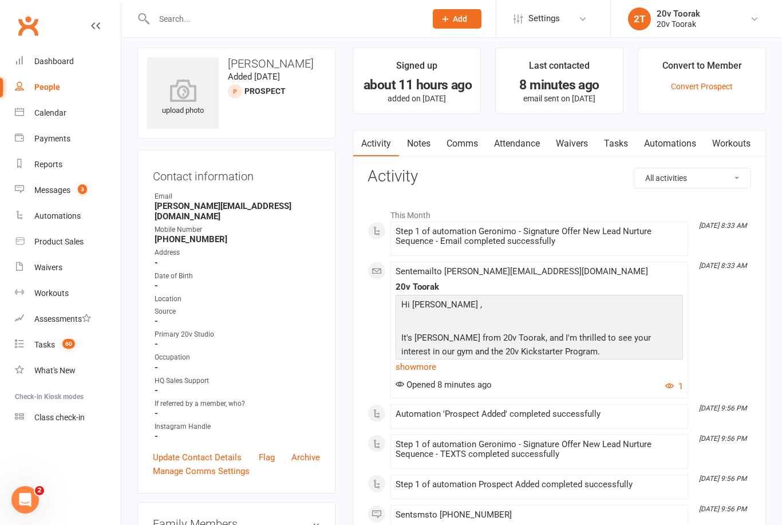
scroll to position [17, 0]
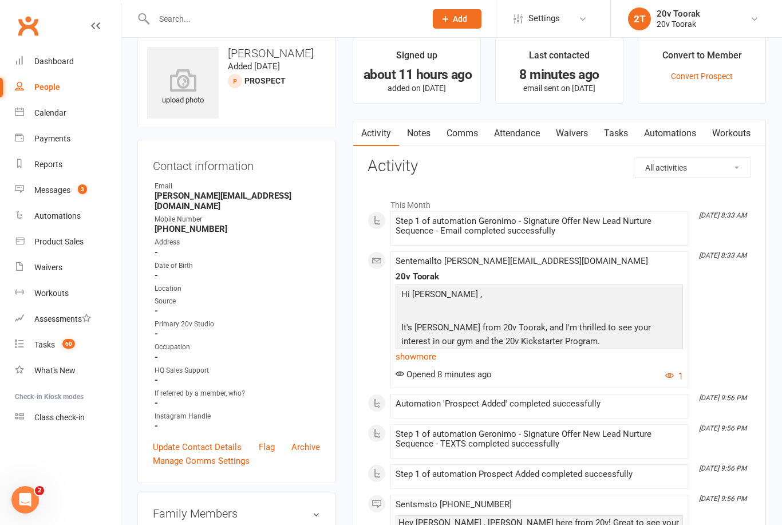
click at [59, 196] on link "Messages 3" at bounding box center [68, 190] width 106 height 26
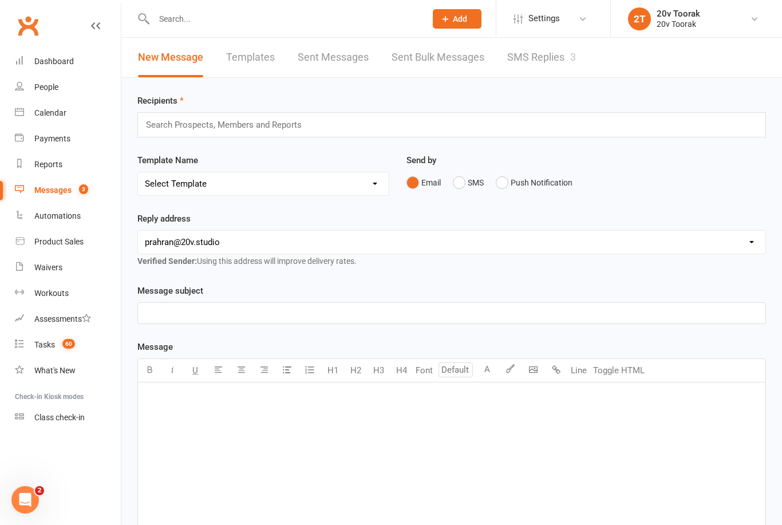
click at [536, 60] on link "SMS Replies 3" at bounding box center [541, 57] width 69 height 39
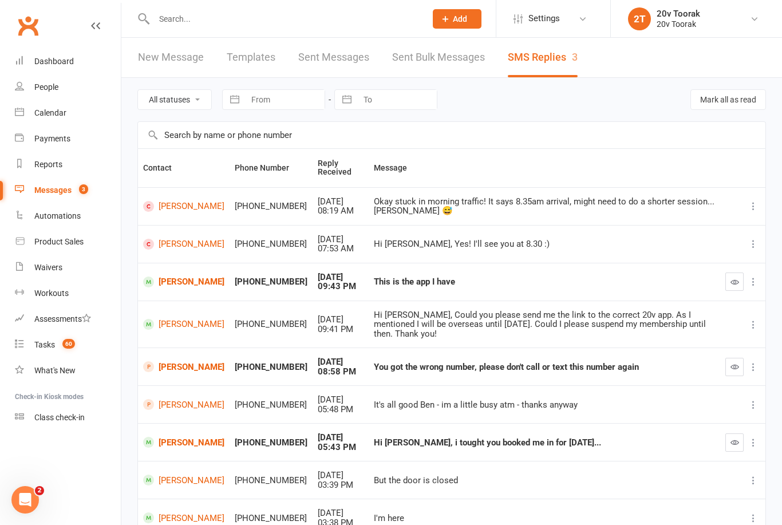
click at [175, 6] on div at bounding box center [277, 18] width 280 height 37
click at [61, 188] on div "Messages" at bounding box center [52, 189] width 37 height 9
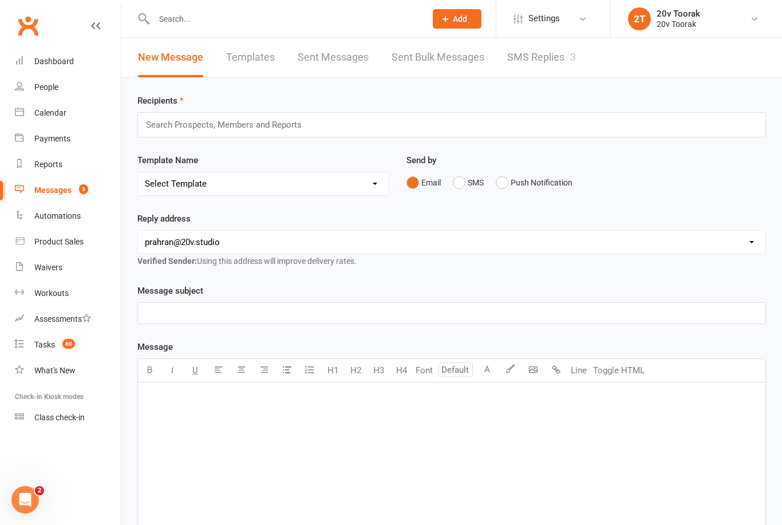
click at [542, 58] on link "SMS Replies 3" at bounding box center [541, 57] width 69 height 39
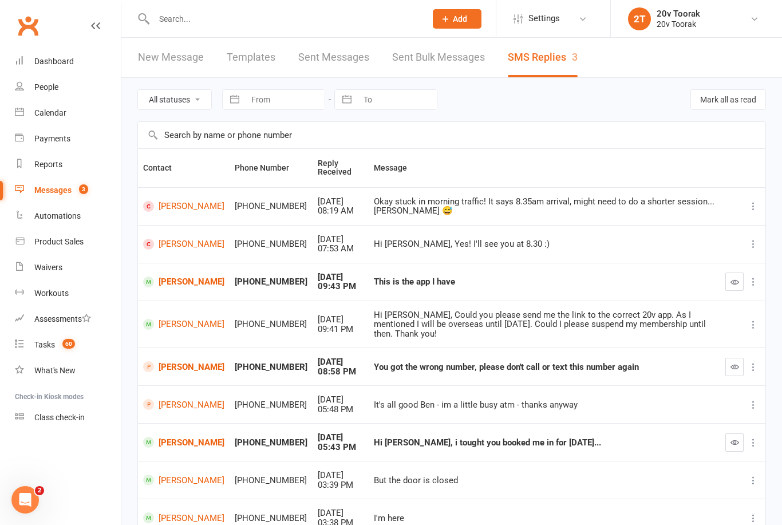
click at [53, 116] on div "Calendar" at bounding box center [50, 112] width 32 height 9
